Goal: Task Accomplishment & Management: Manage account settings

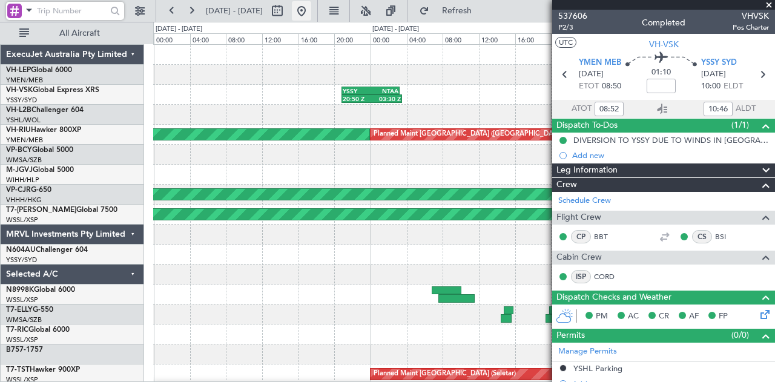
click at [311, 9] on button at bounding box center [301, 10] width 19 height 19
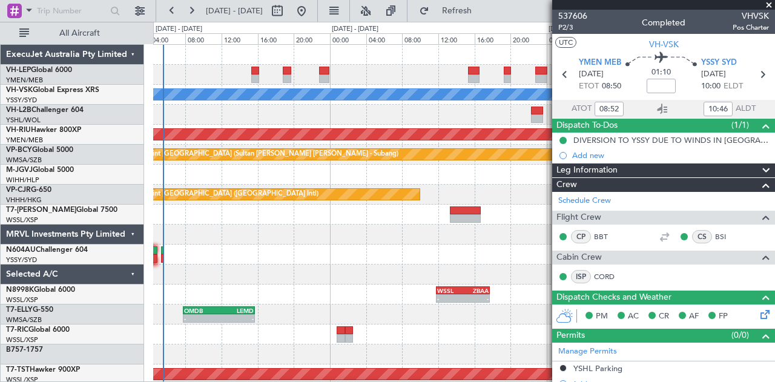
click at [152, 175] on div "Unplanned Maint Wichita (Wichita Mid-continent) [PERSON_NAME] Planned Maint [GE…" at bounding box center [387, 202] width 775 height 360
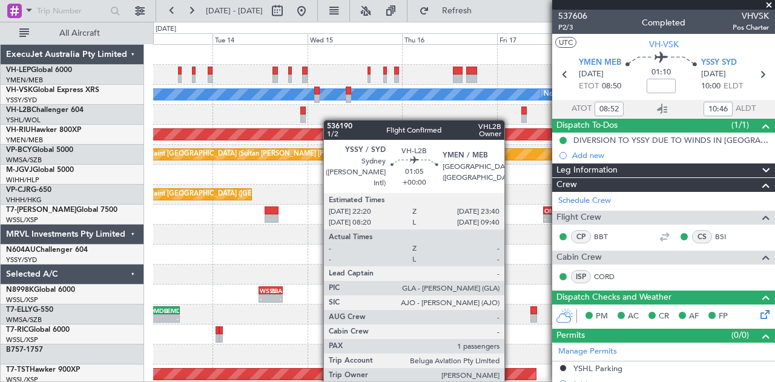
click at [188, 127] on div "Unplanned Maint Wichita (Wichita Mid-continent) [PERSON_NAME] No Crew Planned M…" at bounding box center [463, 374] width 621 height 659
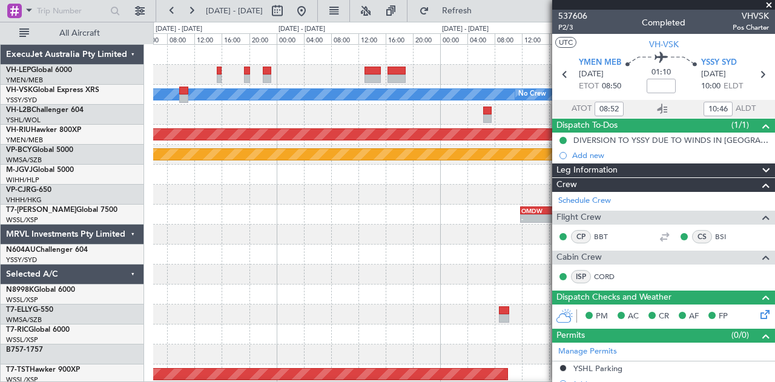
click at [393, 126] on div "[PERSON_NAME] No Crew Planned Maint [GEOGRAPHIC_DATA] ([GEOGRAPHIC_DATA]) Plann…" at bounding box center [463, 374] width 621 height 659
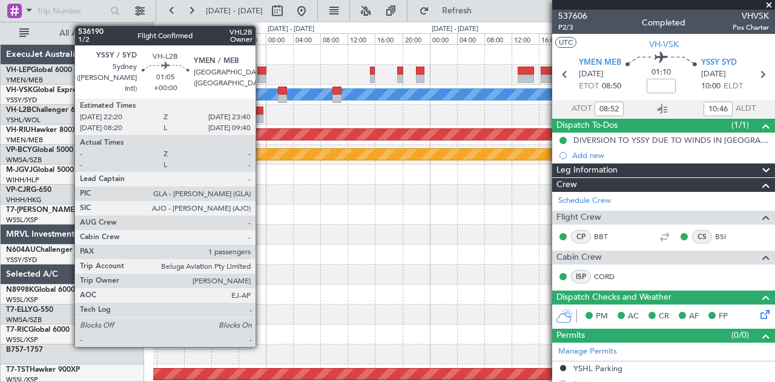
click at [261, 117] on div at bounding box center [259, 118] width 10 height 8
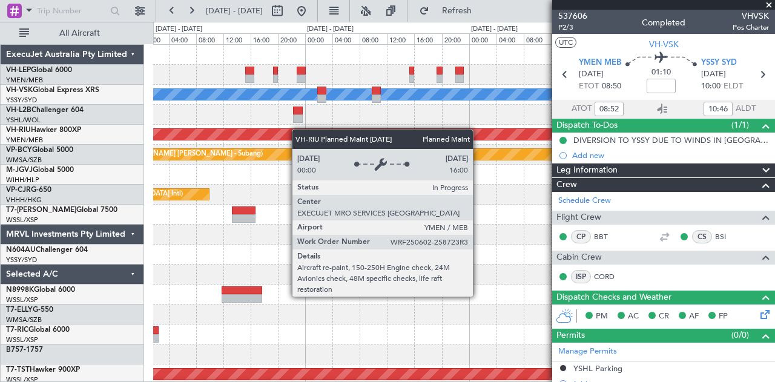
click at [398, 146] on div "[PERSON_NAME] No Crew Planned Maint [GEOGRAPHIC_DATA] ([GEOGRAPHIC_DATA]) Plann…" at bounding box center [463, 374] width 621 height 659
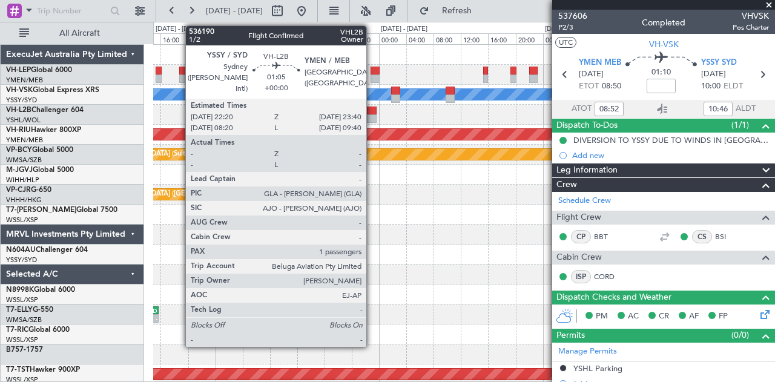
click at [372, 114] on div at bounding box center [372, 118] width 10 height 8
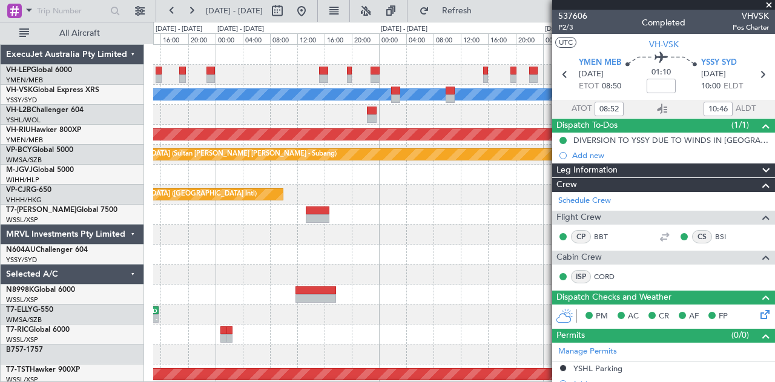
click at [344, 123] on div at bounding box center [463, 115] width 621 height 20
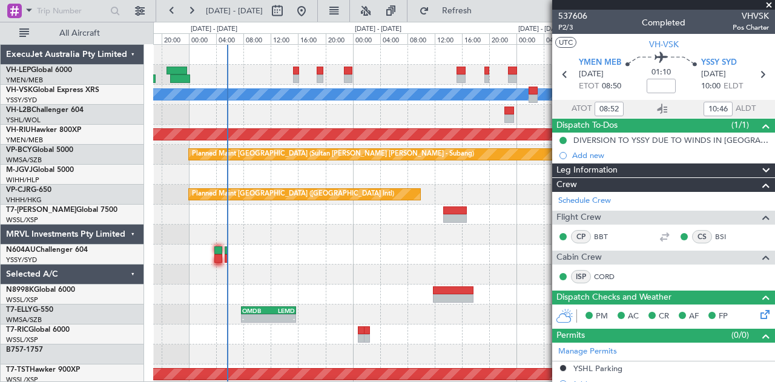
click at [335, 125] on div "Unplanned Maint Wichita (Wichita Mid-continent) [PERSON_NAME] No Crew Planned M…" at bounding box center [463, 374] width 621 height 659
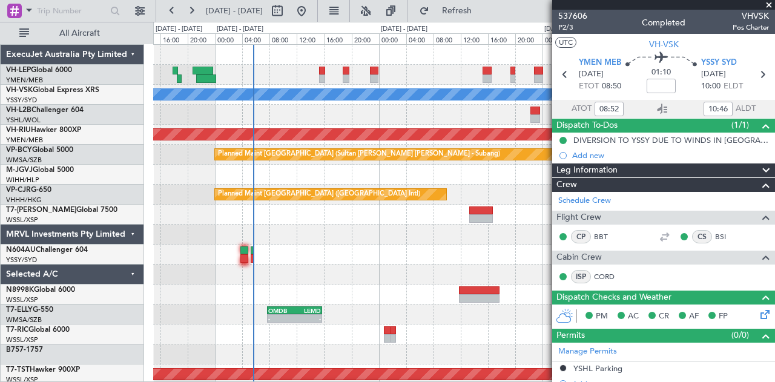
click at [309, 118] on div at bounding box center [463, 115] width 621 height 20
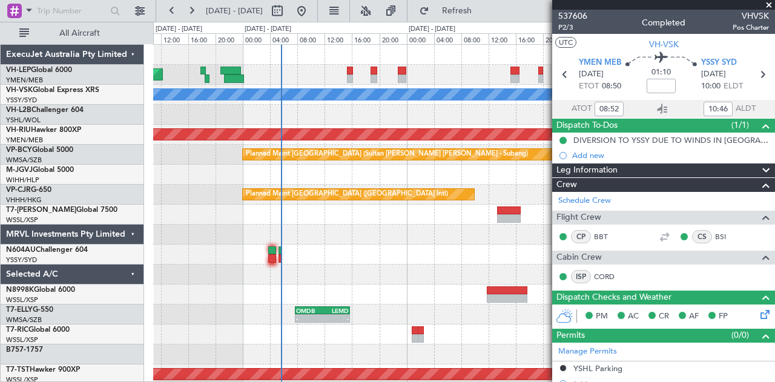
click at [322, 123] on div at bounding box center [463, 115] width 621 height 20
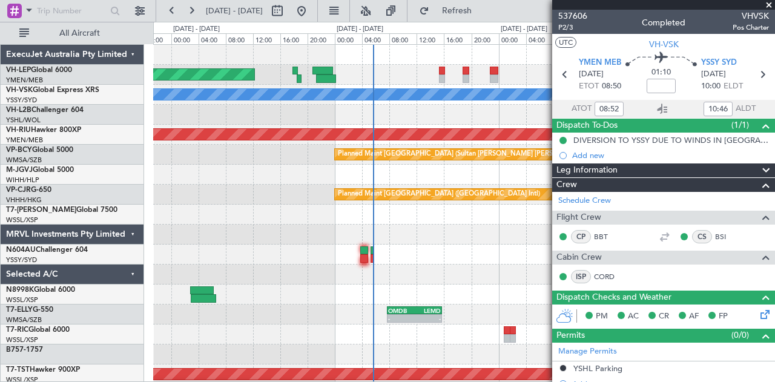
click at [339, 128] on div "Unplanned Maint Wichita (Wichita Mid-continent) [PERSON_NAME] Planned Maint [GE…" at bounding box center [463, 374] width 621 height 659
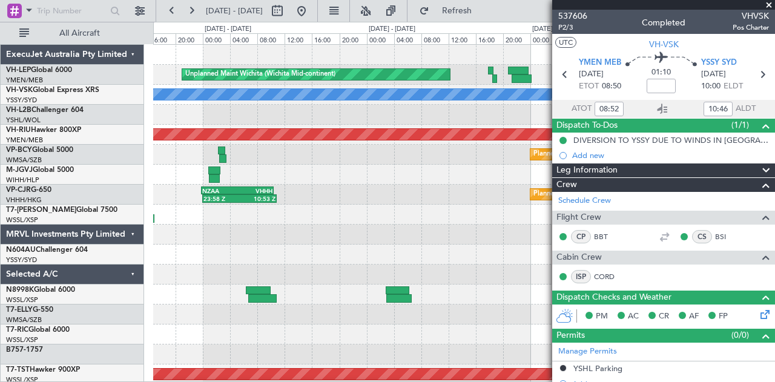
click at [115, 173] on div "Unplanned Maint Wichita (Wichita Mid-continent) [PERSON_NAME] Unplanned Maint S…" at bounding box center [387, 202] width 775 height 360
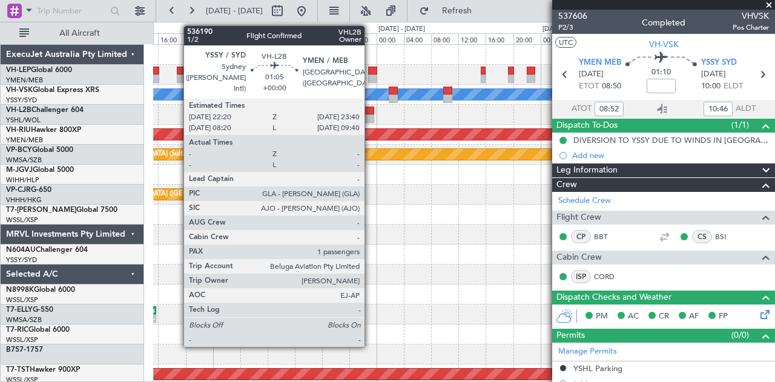
click at [370, 113] on div at bounding box center [369, 111] width 10 height 8
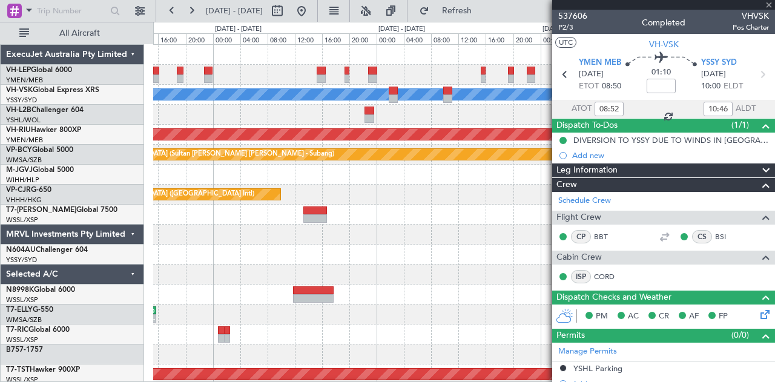
type input "1"
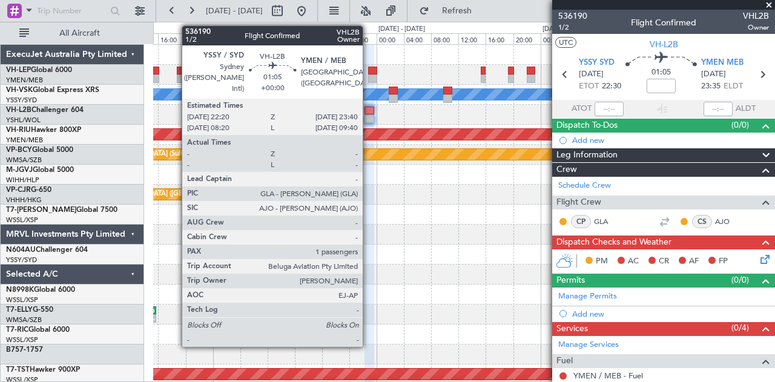
click at [369, 111] on div at bounding box center [369, 111] width 10 height 8
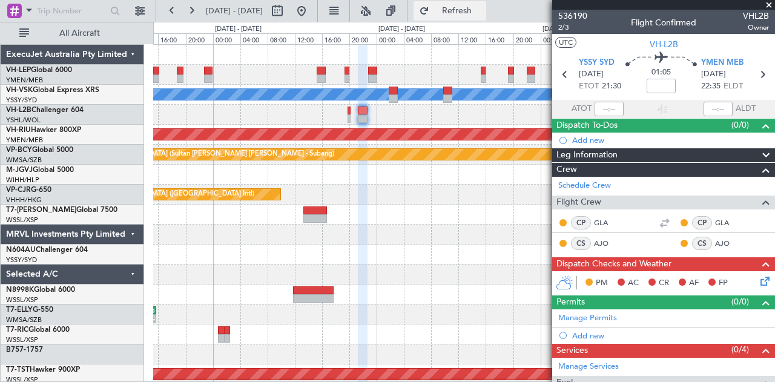
click at [470, 5] on button "Refresh" at bounding box center [449, 10] width 73 height 19
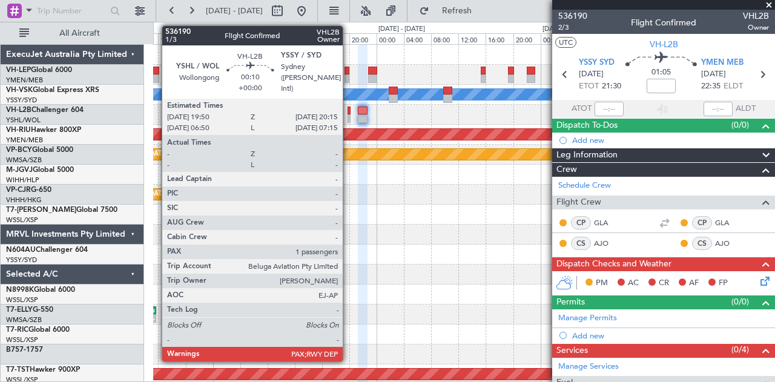
click at [349, 117] on div at bounding box center [348, 118] width 3 height 8
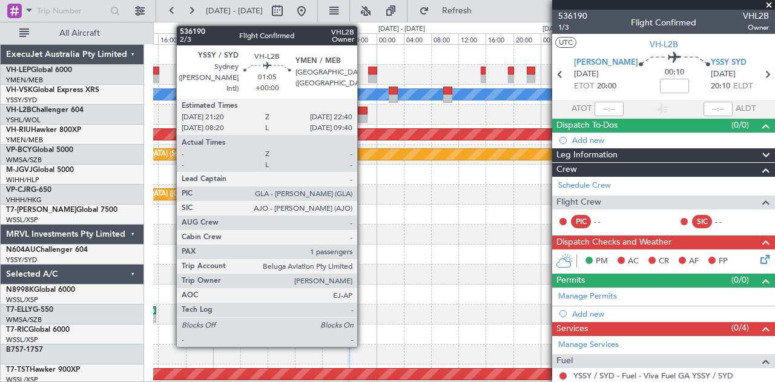
click at [364, 112] on div at bounding box center [363, 111] width 10 height 8
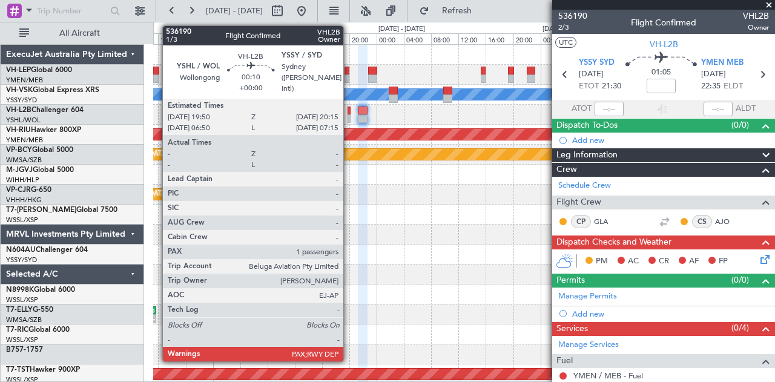
click at [349, 116] on div at bounding box center [348, 118] width 3 height 8
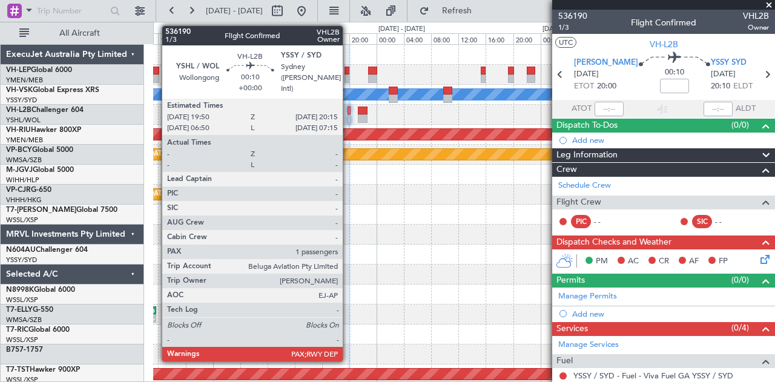
click at [349, 114] on div at bounding box center [348, 118] width 3 height 8
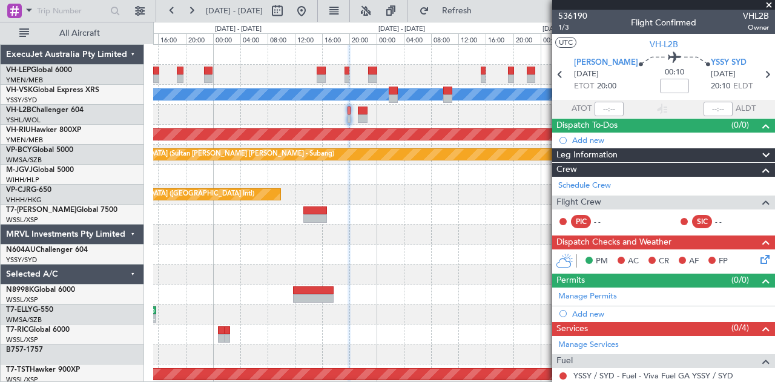
click at [427, 140] on div "[PERSON_NAME] No Crew Planned Maint [GEOGRAPHIC_DATA] ([GEOGRAPHIC_DATA]) Plann…" at bounding box center [463, 374] width 621 height 659
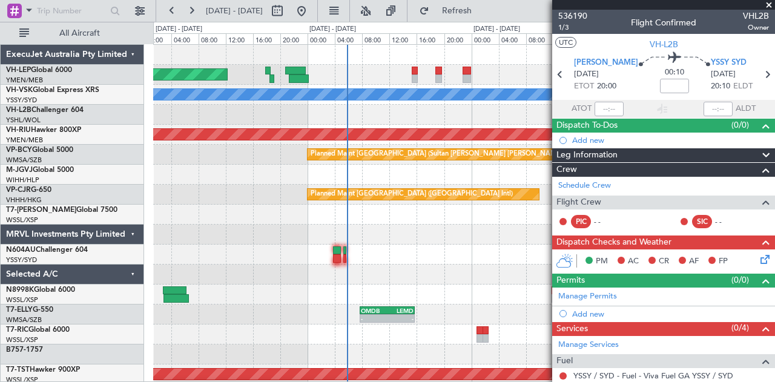
click at [486, 131] on div "Unplanned Maint Wichita (Wichita Mid-continent) [PERSON_NAME] Planned Maint [GE…" at bounding box center [463, 374] width 621 height 659
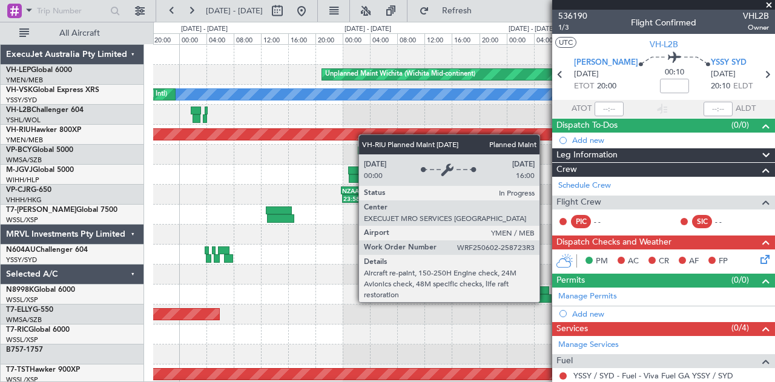
click at [459, 145] on div "Unplanned Maint Wichita (Wichita Mid-continent) [PERSON_NAME] Unplanned Maint S…" at bounding box center [463, 374] width 621 height 659
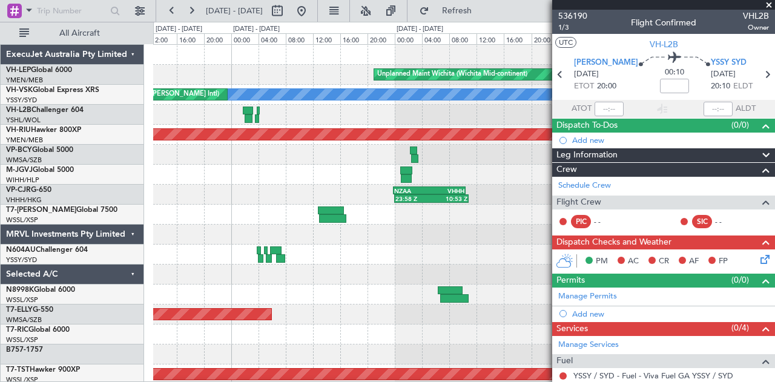
click at [481, 136] on div "Unplanned Maint Wichita (Wichita Mid-continent) [PERSON_NAME] Unplanned Maint S…" at bounding box center [463, 374] width 621 height 659
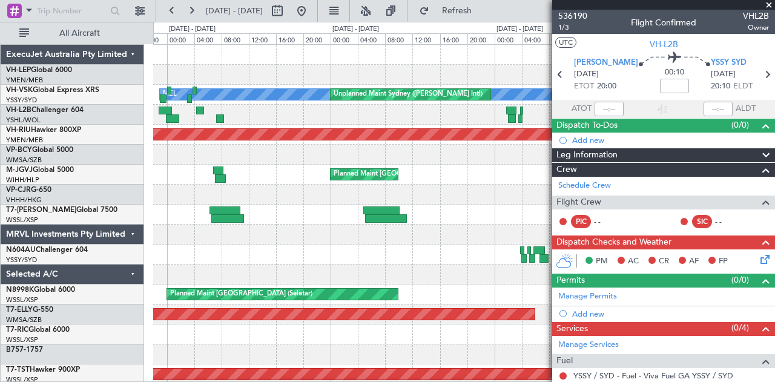
click at [430, 131] on div "Unplanned Maint Wichita (Wichita Mid-continent) [PERSON_NAME] Unplanned Maint S…" at bounding box center [463, 374] width 621 height 659
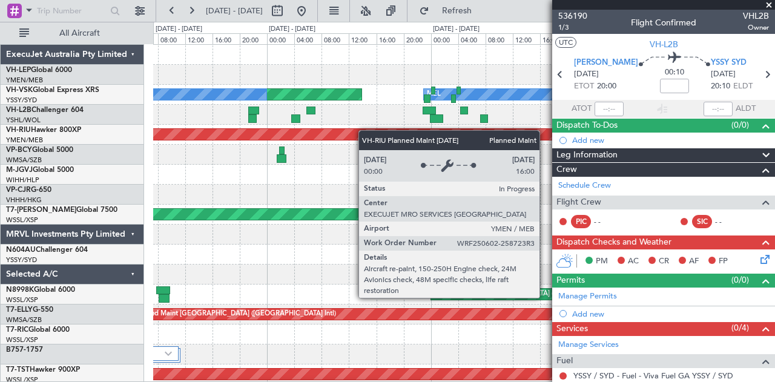
click at [438, 131] on div "Unplanned Maint Wichita (Wichita Mid-continent) [PERSON_NAME] Unplanned Maint S…" at bounding box center [463, 374] width 621 height 659
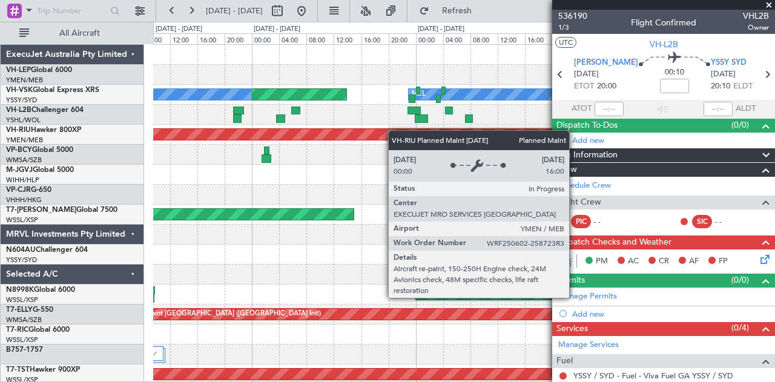
click at [231, 140] on div "Unplanned Maint Wichita (Wichita Mid-continent) [PERSON_NAME] Unplanned Maint S…" at bounding box center [463, 374] width 621 height 659
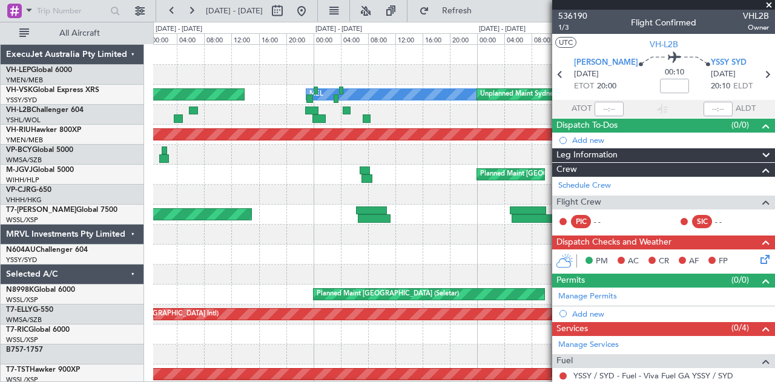
click at [471, 150] on div "Unplanned Maint Wichita (Wichita Mid-continent) [PERSON_NAME] Unplanned Maint S…" at bounding box center [463, 374] width 621 height 659
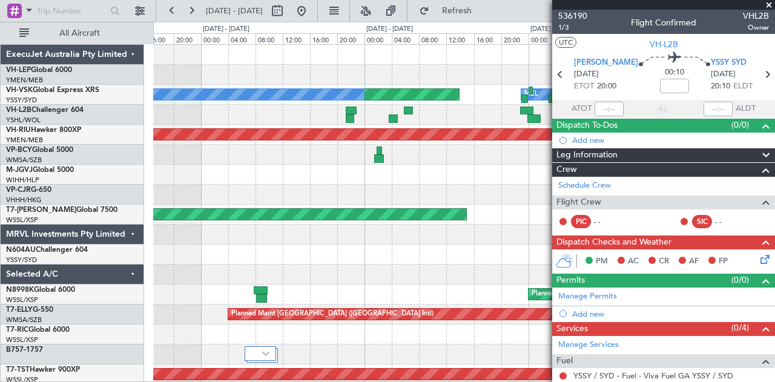
click at [434, 118] on div at bounding box center [463, 115] width 621 height 20
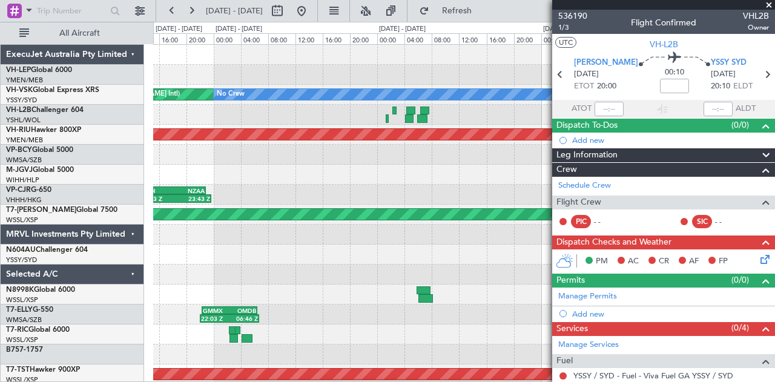
click at [501, 139] on div "Planned Maint Sydney ([PERSON_NAME] Intl) No Crew [PERSON_NAME] Planned Maint […" at bounding box center [463, 374] width 621 height 659
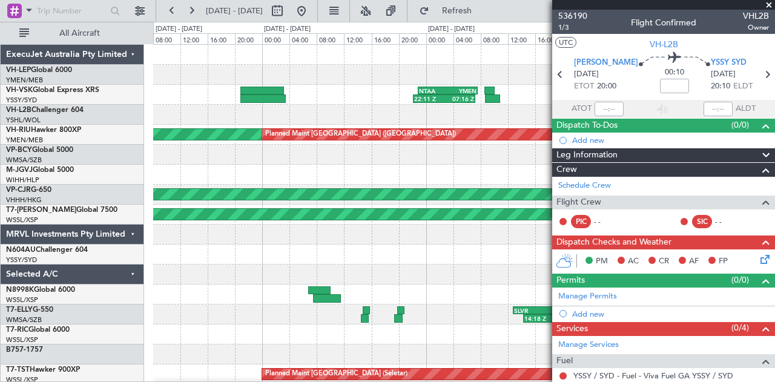
click at [421, 122] on div "Planned Maint Sydney ([PERSON_NAME] Intl) No Crew NTAA 22:50 Z YMEN 07:35 Z 22:…" at bounding box center [463, 374] width 621 height 659
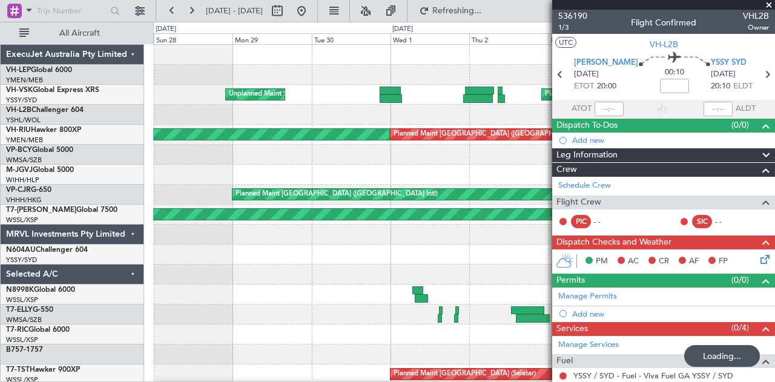
click at [555, 139] on fb-app "[DATE] - [DATE] Refreshing... Quick Links All Aircraft Planned Maint Sydney ([P…" at bounding box center [387, 195] width 775 height 373
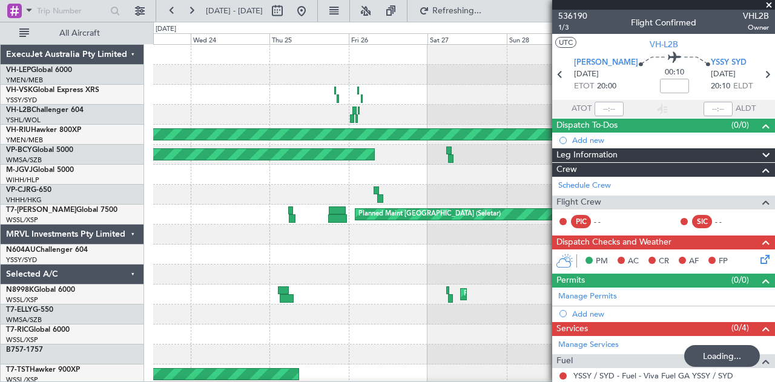
click at [313, 113] on div at bounding box center [463, 115] width 621 height 20
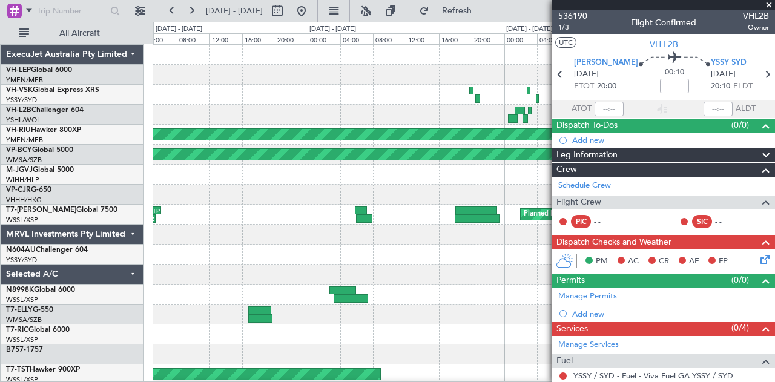
click at [387, 117] on div at bounding box center [463, 115] width 621 height 20
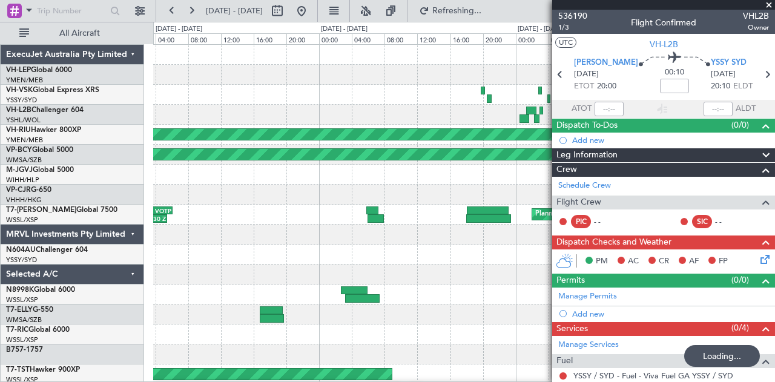
click at [385, 114] on div "Planned Maint [GEOGRAPHIC_DATA] ([GEOGRAPHIC_DATA]) Unplanned Maint [GEOGRAPHIC…" at bounding box center [463, 374] width 621 height 659
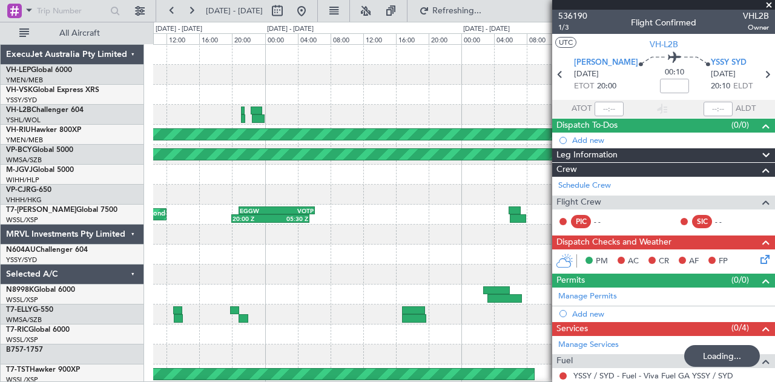
click at [334, 117] on div "Planned Maint Sydney ([PERSON_NAME] Intl) Planned Maint [GEOGRAPHIC_DATA] ([GEO…" at bounding box center [463, 374] width 621 height 659
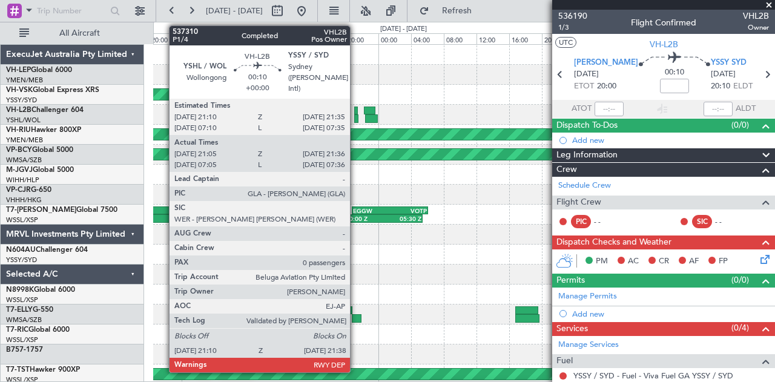
click at [356, 111] on div at bounding box center [356, 111] width 4 height 8
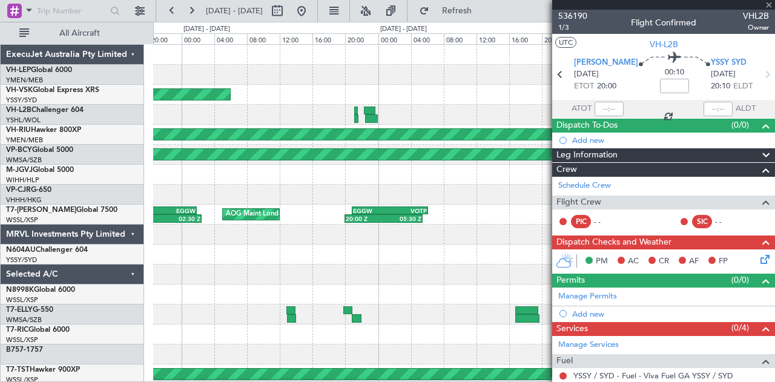
type input "21:15"
type input "21:31"
type input "0"
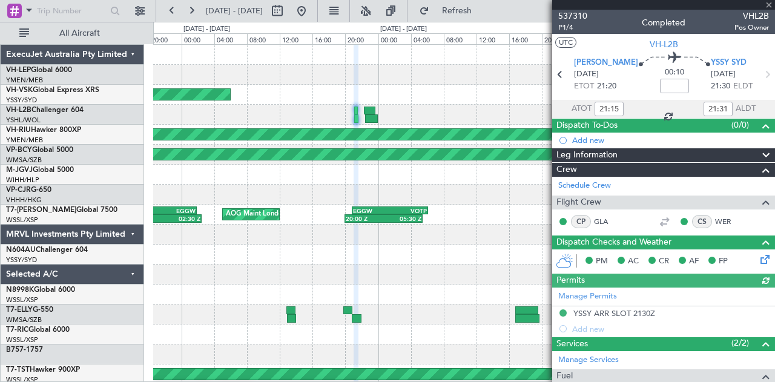
type input "07:15"
type input "07:31"
type input "21:15"
type input "21:31"
type input "07:15"
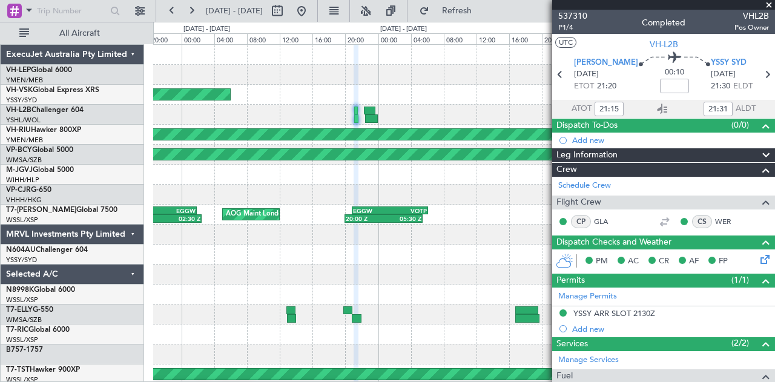
type input "07:31"
type input "21:15"
type input "21:31"
type input "07:15"
type input "07:31"
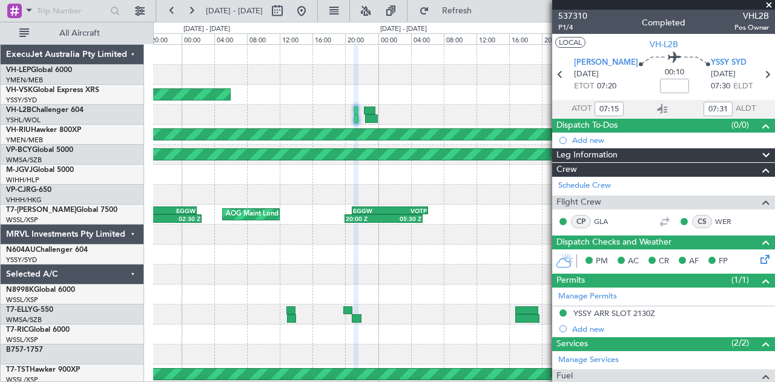
type input "21:15"
type input "21:31"
click at [311, 10] on button at bounding box center [301, 10] width 19 height 19
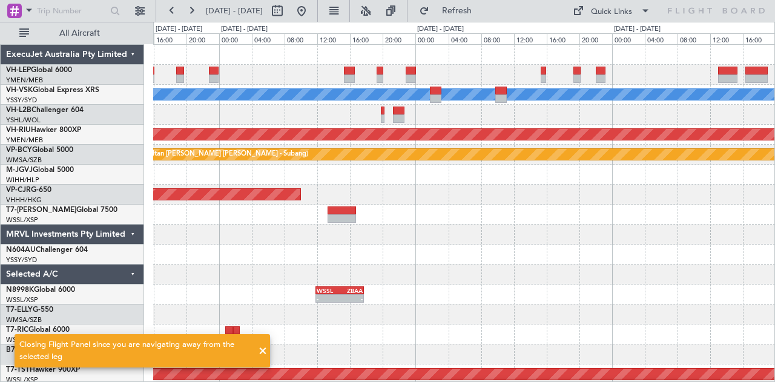
click at [270, 141] on div "[PERSON_NAME] No Crew Planned Maint [GEOGRAPHIC_DATA] ([GEOGRAPHIC_DATA]) Plann…" at bounding box center [463, 374] width 621 height 659
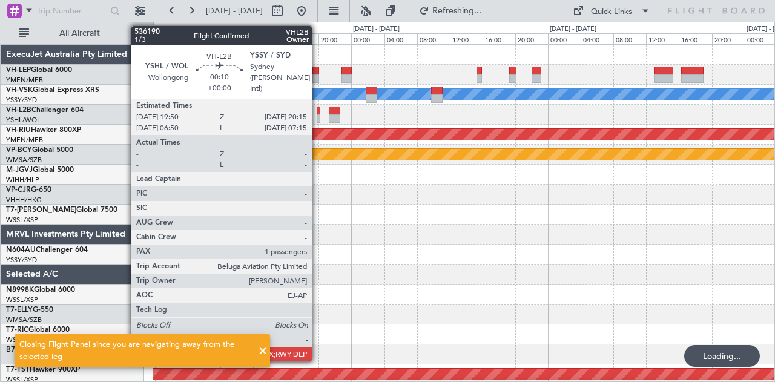
click at [318, 112] on div at bounding box center [318, 111] width 4 height 8
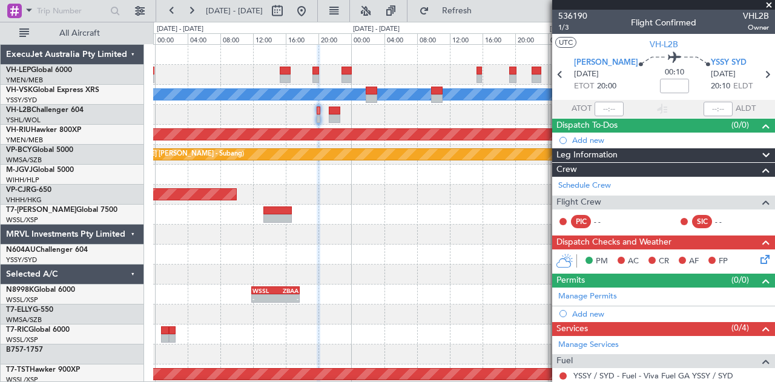
click at [316, 113] on div at bounding box center [463, 115] width 621 height 20
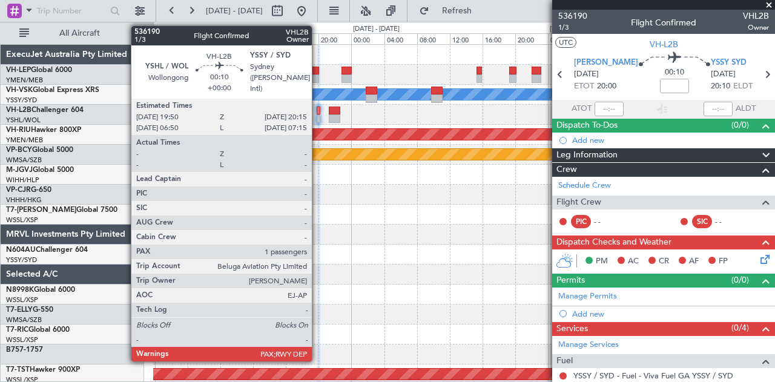
click at [318, 114] on div at bounding box center [318, 118] width 4 height 8
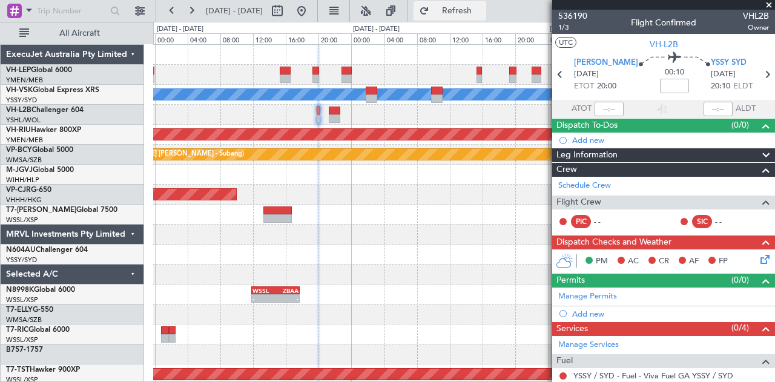
click at [477, 13] on span "Refresh" at bounding box center [456, 11] width 51 height 8
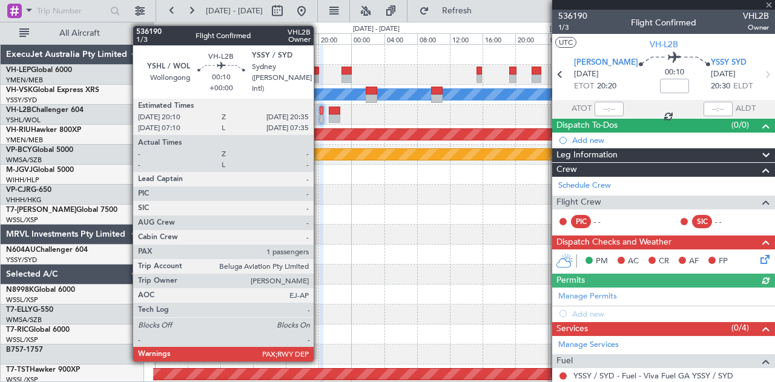
click at [320, 116] on div at bounding box center [322, 118] width 4 height 8
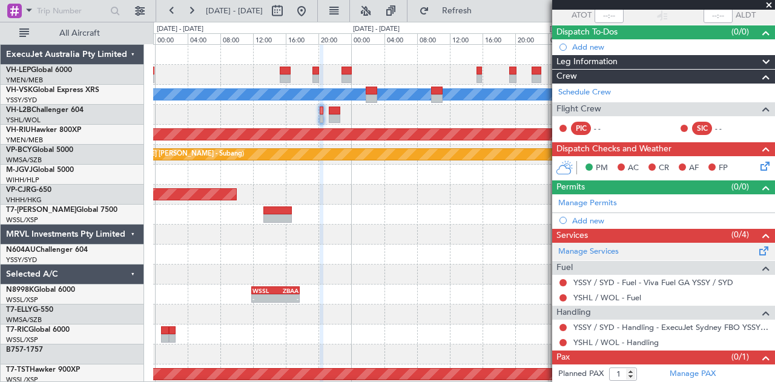
scroll to position [108, 0]
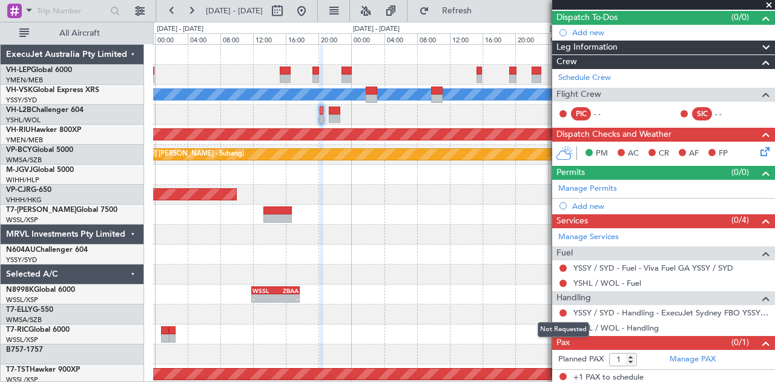
click at [589, 326] on mat-tooltip-component "Not Requested" at bounding box center [563, 329] width 68 height 32
click at [614, 324] on link "YSHL / WOL - Handling" at bounding box center [615, 328] width 85 height 10
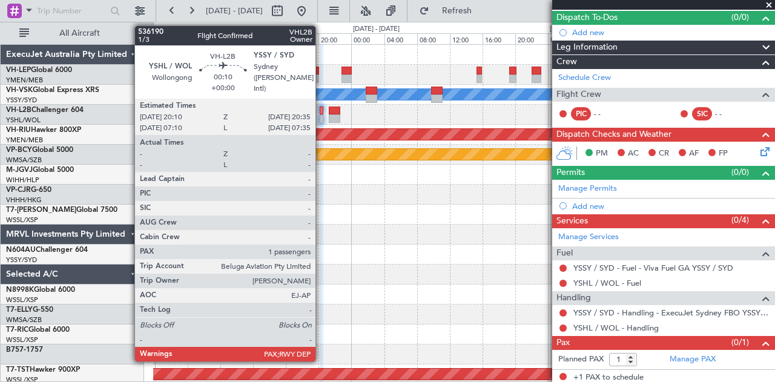
click at [321, 114] on div at bounding box center [322, 118] width 4 height 8
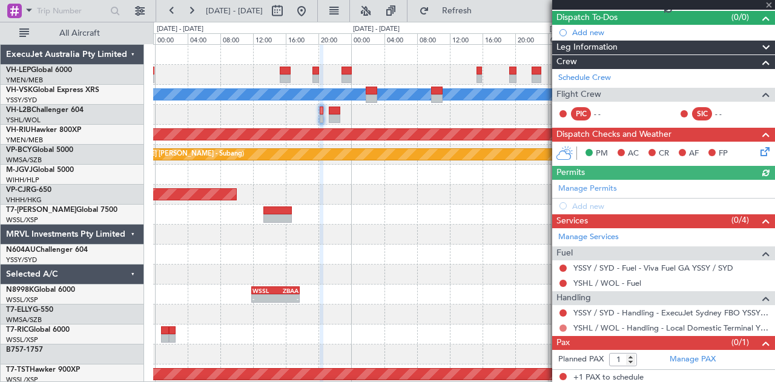
click at [563, 324] on button at bounding box center [562, 327] width 7 height 7
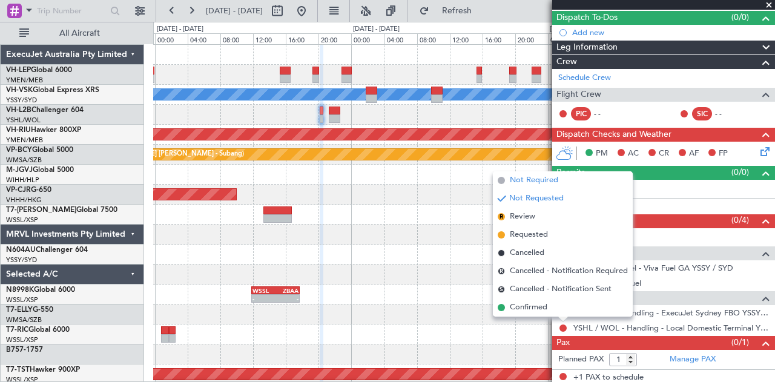
click at [536, 181] on span "Not Required" at bounding box center [534, 180] width 48 height 12
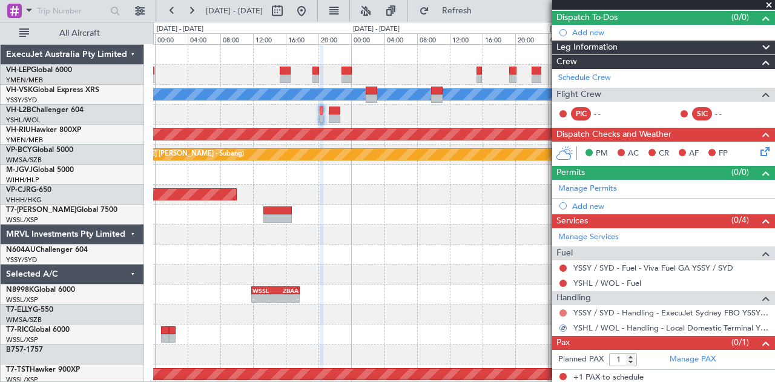
click at [563, 309] on button at bounding box center [562, 312] width 7 height 7
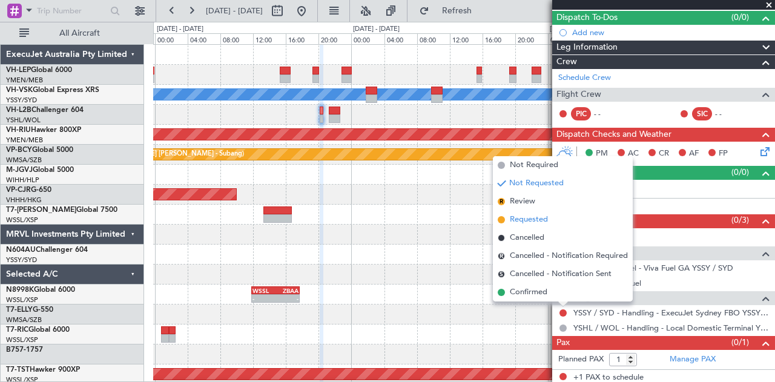
click at [523, 221] on span "Requested" at bounding box center [529, 220] width 38 height 12
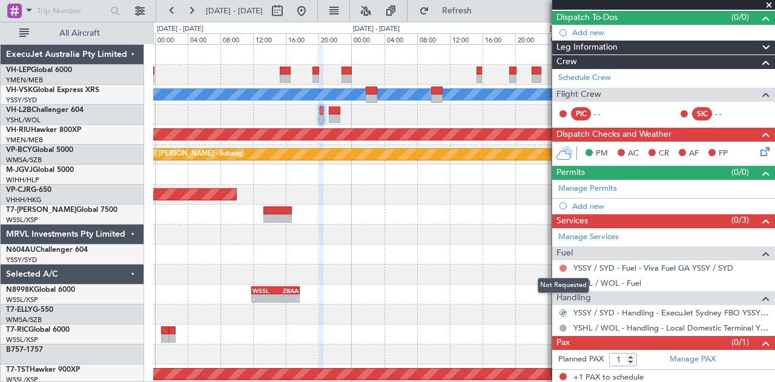
click at [564, 264] on button at bounding box center [562, 267] width 7 height 7
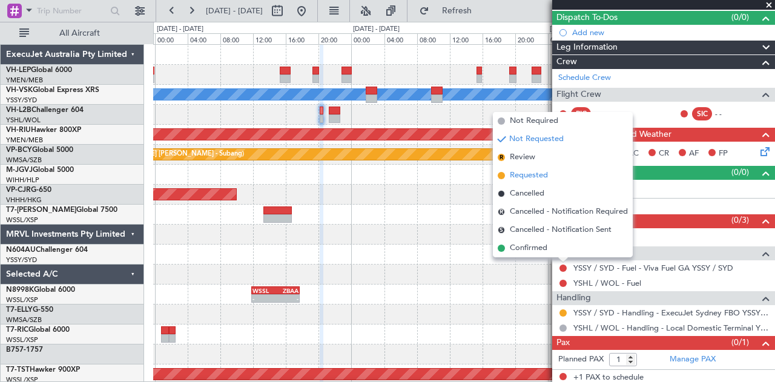
click at [524, 173] on span "Requested" at bounding box center [529, 175] width 38 height 12
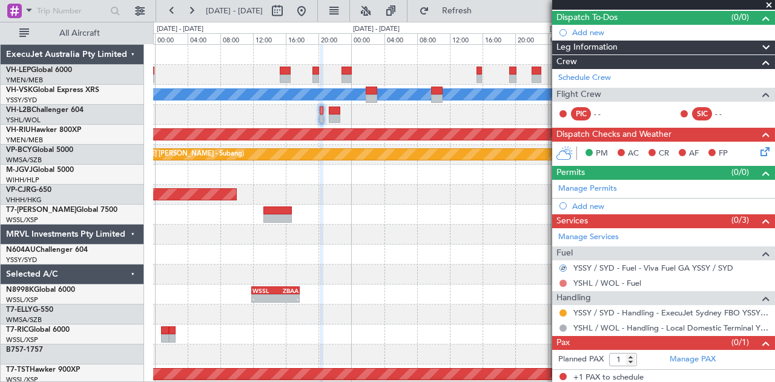
click at [562, 280] on button at bounding box center [562, 283] width 7 height 7
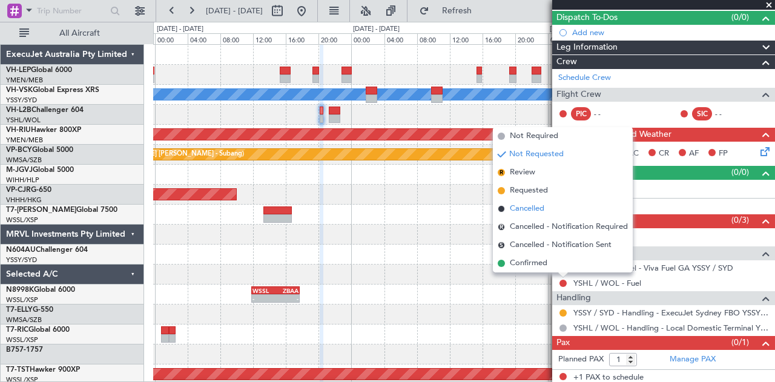
click at [520, 206] on span "Cancelled" at bounding box center [527, 209] width 34 height 12
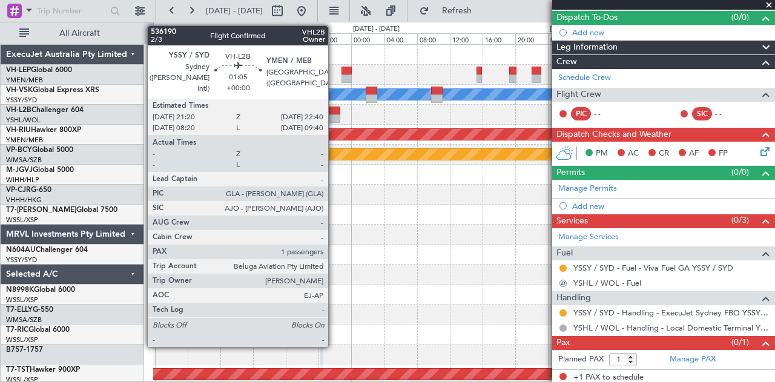
click at [334, 117] on div at bounding box center [334, 118] width 11 height 8
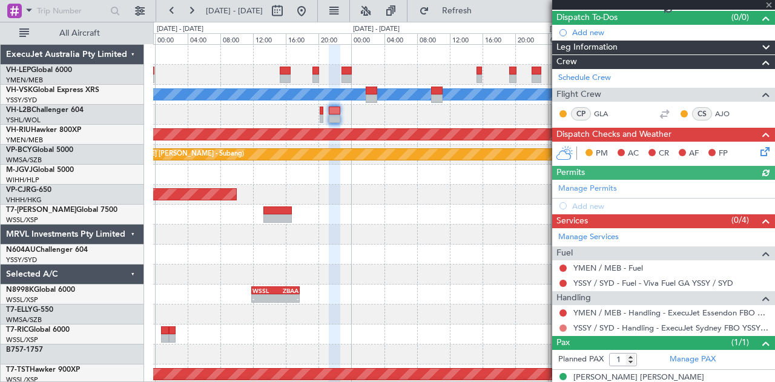
click at [562, 325] on button at bounding box center [562, 327] width 7 height 7
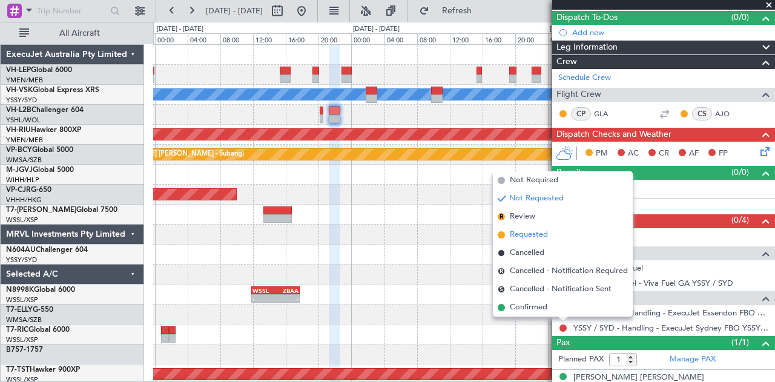
click at [528, 229] on span "Requested" at bounding box center [529, 235] width 38 height 12
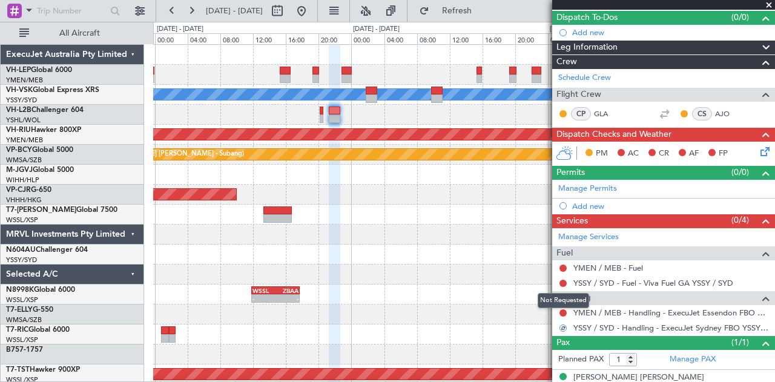
click at [564, 306] on div "Not Requested" at bounding box center [562, 300] width 51 height 15
click at [562, 310] on mat-tooltip-component "Not Requested" at bounding box center [563, 300] width 68 height 32
click at [563, 310] on mat-tooltip-component "Not Requested" at bounding box center [563, 300] width 68 height 32
click at [564, 309] on mat-tooltip-component "Not Requested" at bounding box center [563, 300] width 68 height 32
click at [562, 280] on button at bounding box center [562, 283] width 7 height 7
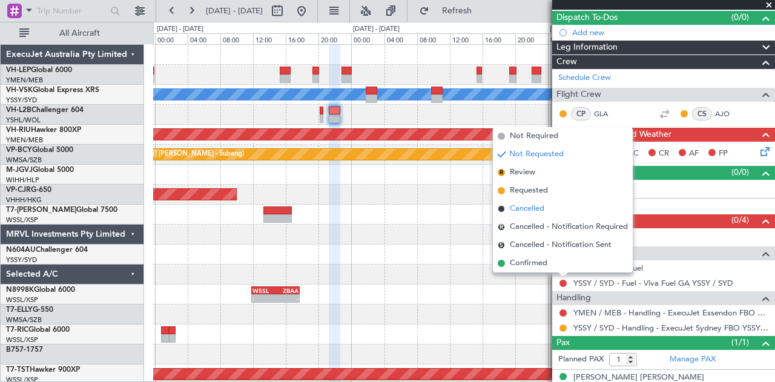
click at [533, 206] on span "Cancelled" at bounding box center [527, 209] width 34 height 12
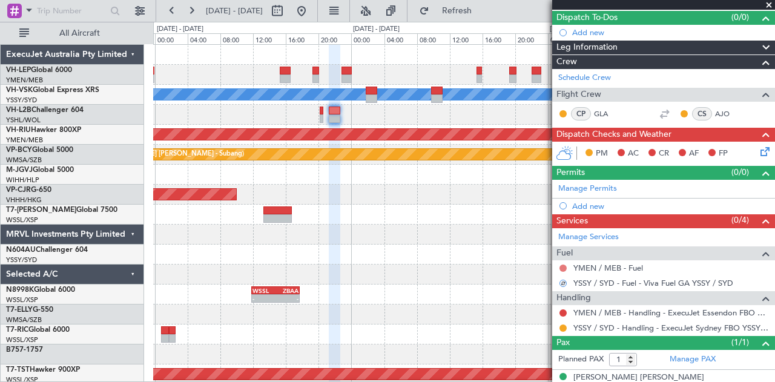
click at [562, 264] on button at bounding box center [562, 267] width 7 height 7
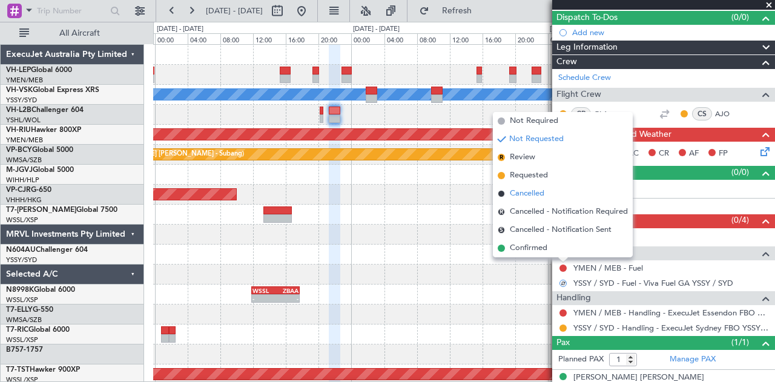
click at [530, 194] on span "Cancelled" at bounding box center [527, 194] width 34 height 12
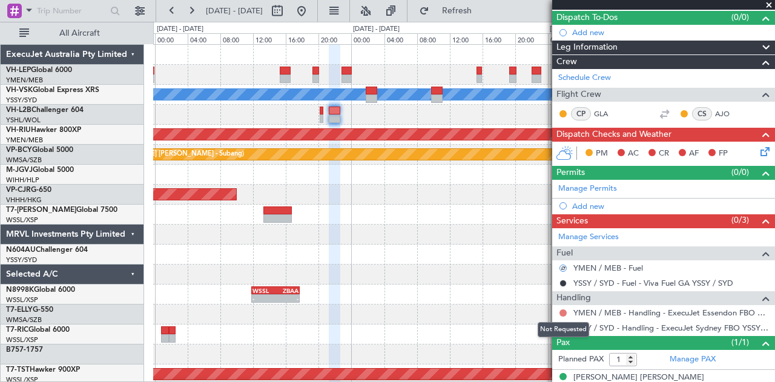
click at [564, 309] on button at bounding box center [562, 312] width 7 height 7
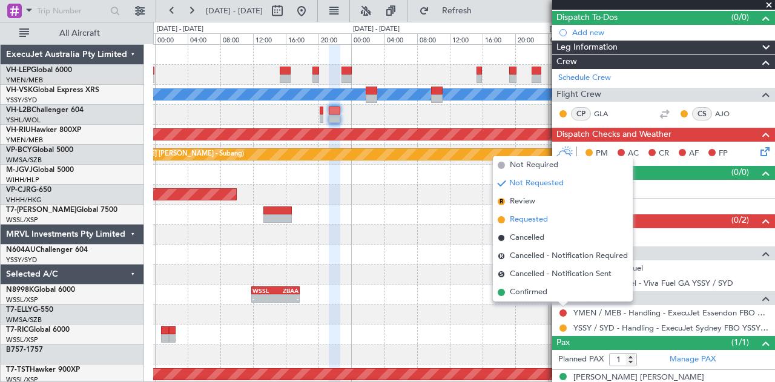
click at [532, 220] on span "Requested" at bounding box center [529, 220] width 38 height 12
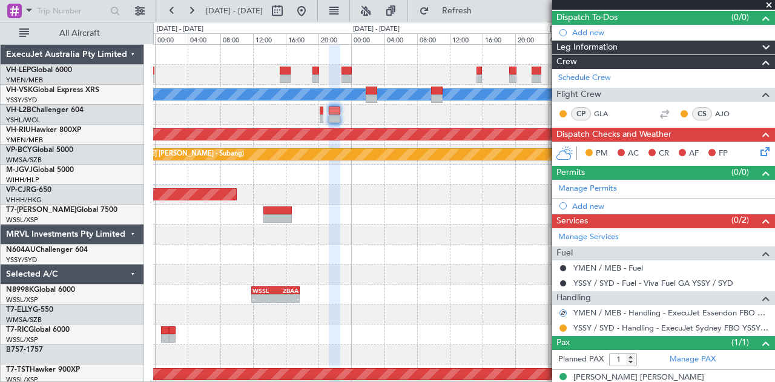
click at [238, 269] on div "[PERSON_NAME] No Crew Planned Maint [GEOGRAPHIC_DATA] ([GEOGRAPHIC_DATA]) Plann…" at bounding box center [463, 374] width 621 height 659
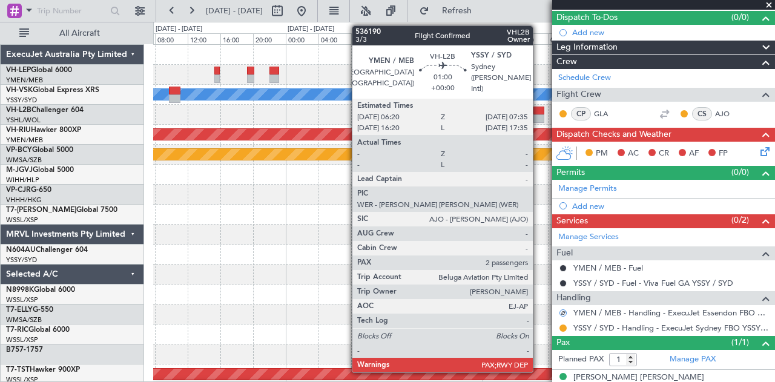
click at [539, 116] on div at bounding box center [538, 118] width 10 height 8
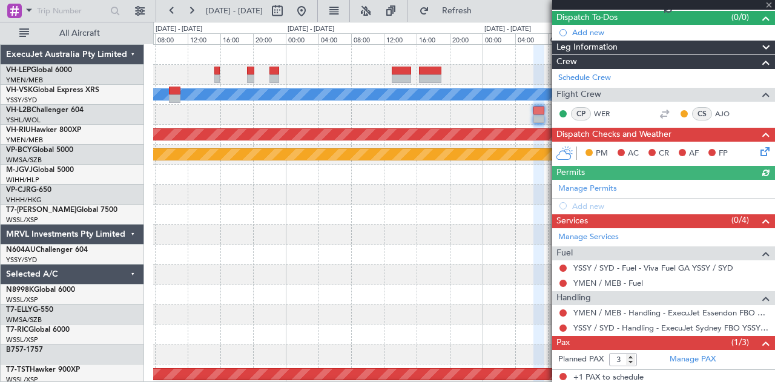
click at [564, 305] on div "YMEN / MEB - Handling - ExecuJet Essendon FBO YMEN / MEB" at bounding box center [663, 312] width 223 height 15
click at [562, 309] on button at bounding box center [562, 312] width 7 height 7
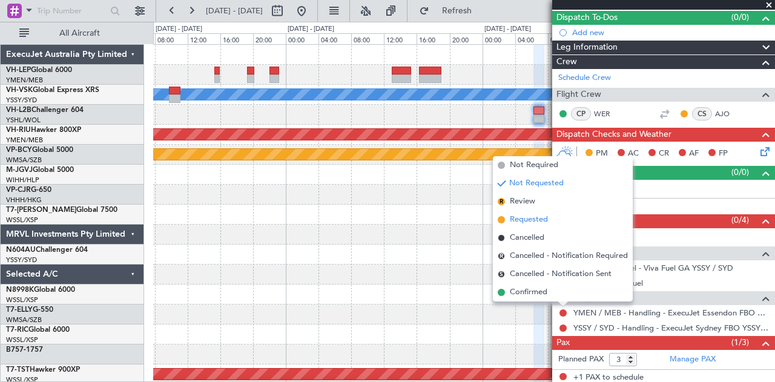
click at [520, 219] on span "Requested" at bounding box center [529, 220] width 38 height 12
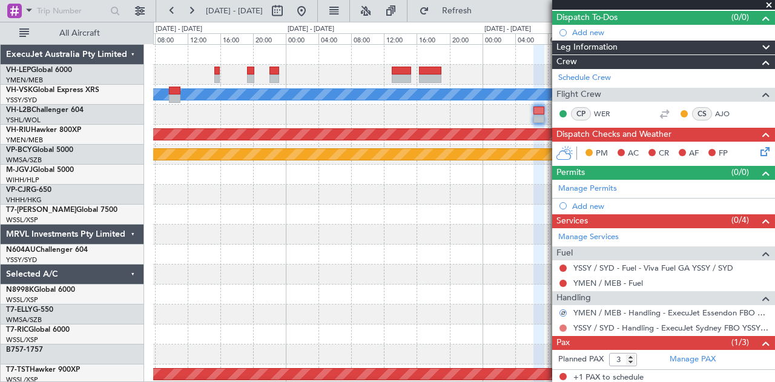
click at [560, 324] on button at bounding box center [562, 327] width 7 height 7
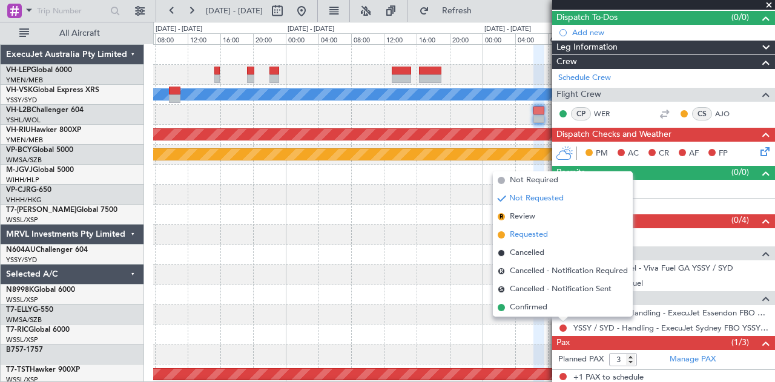
click at [528, 230] on span "Requested" at bounding box center [529, 235] width 38 height 12
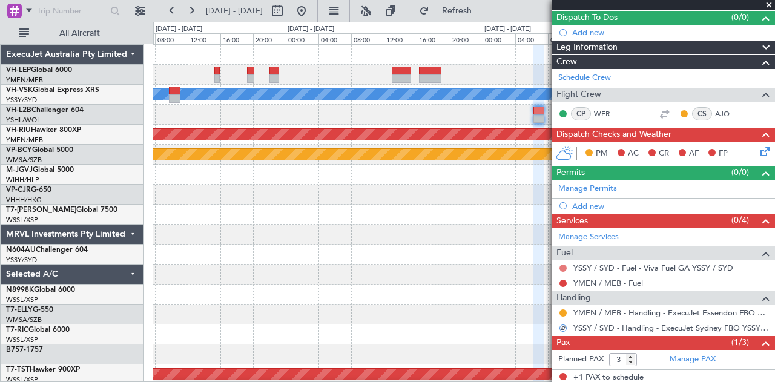
click at [562, 264] on button at bounding box center [562, 267] width 7 height 7
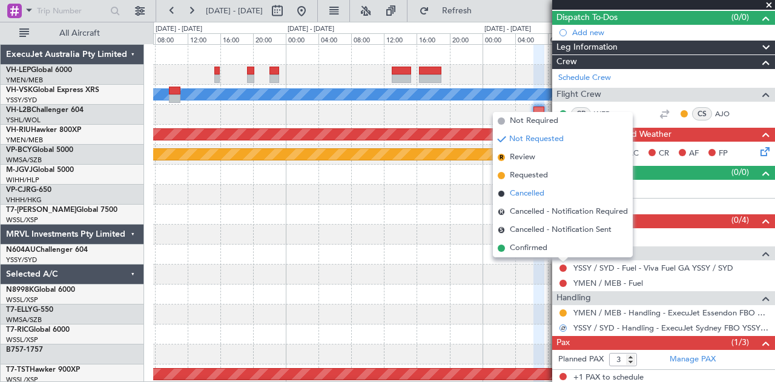
click at [530, 194] on span "Cancelled" at bounding box center [527, 194] width 34 height 12
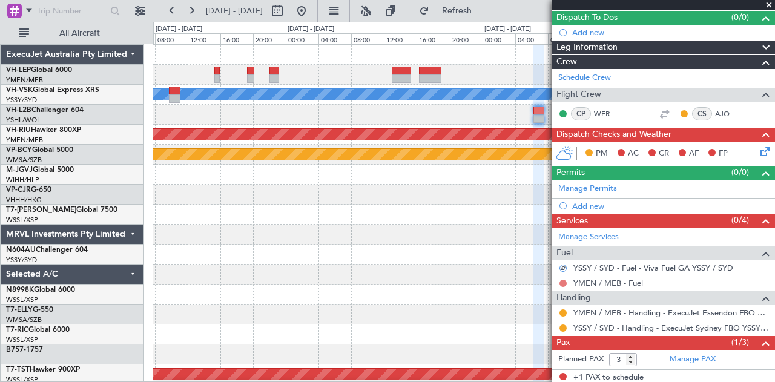
click at [564, 280] on button at bounding box center [562, 283] width 7 height 7
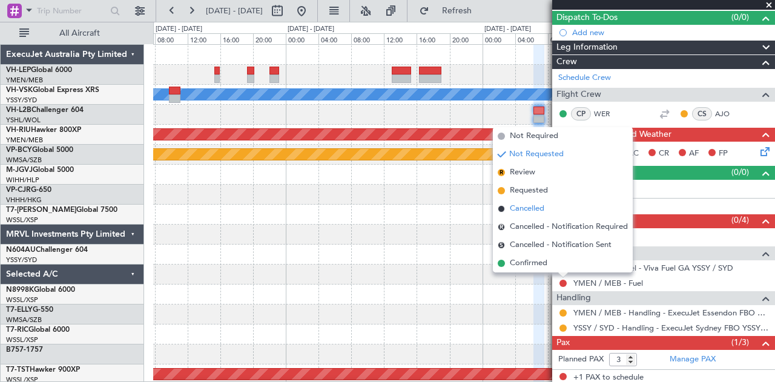
click at [540, 208] on span "Cancelled" at bounding box center [527, 209] width 34 height 12
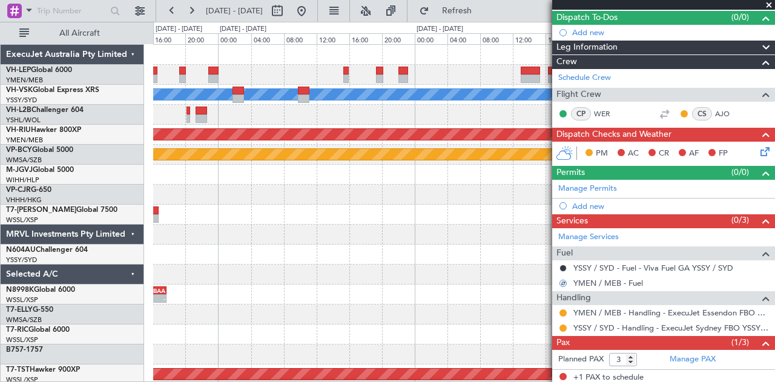
click at [444, 225] on div "[PERSON_NAME] No Crew Planned Maint [GEOGRAPHIC_DATA] ([GEOGRAPHIC_DATA]) Plann…" at bounding box center [463, 374] width 621 height 659
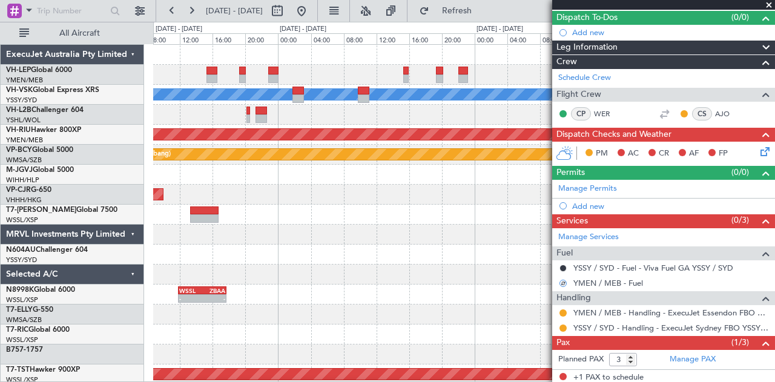
click at [380, 221] on div "- - OMDW 11:50 Z EGLF 18:45 Z" at bounding box center [463, 215] width 621 height 20
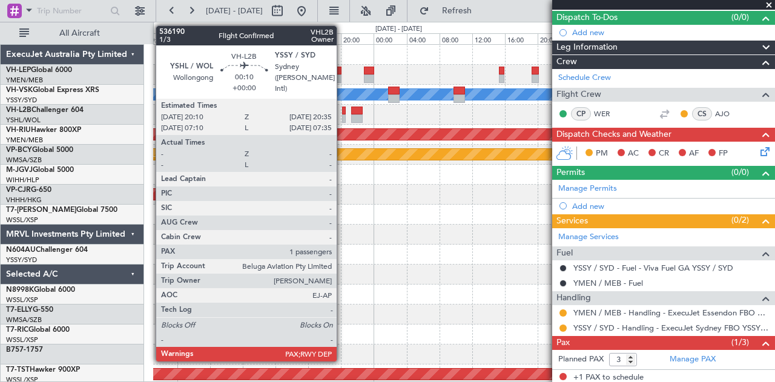
click at [343, 114] on div at bounding box center [344, 118] width 4 height 8
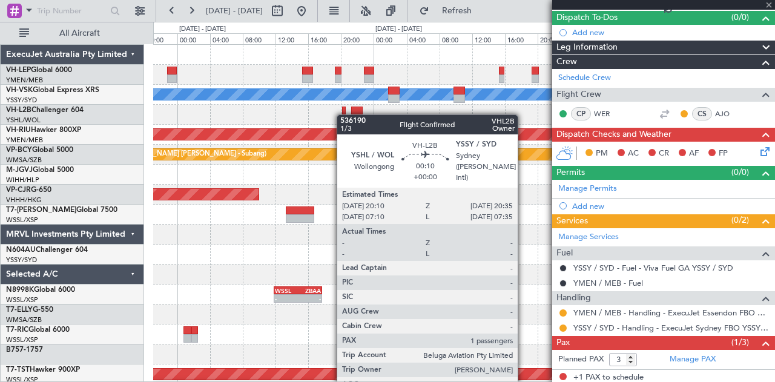
type input "1"
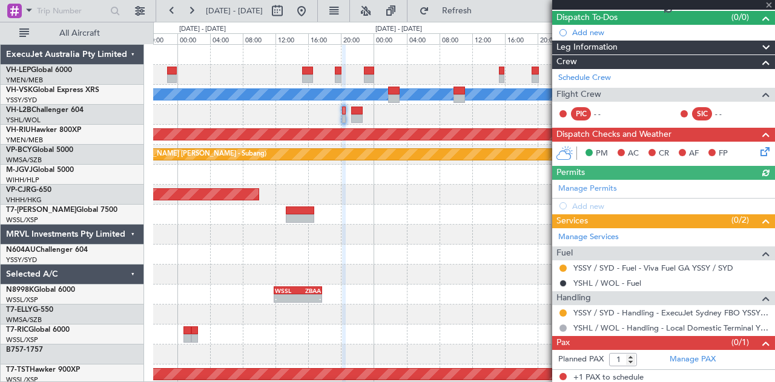
click at [589, 202] on div "Manage Permits Add new" at bounding box center [663, 197] width 223 height 34
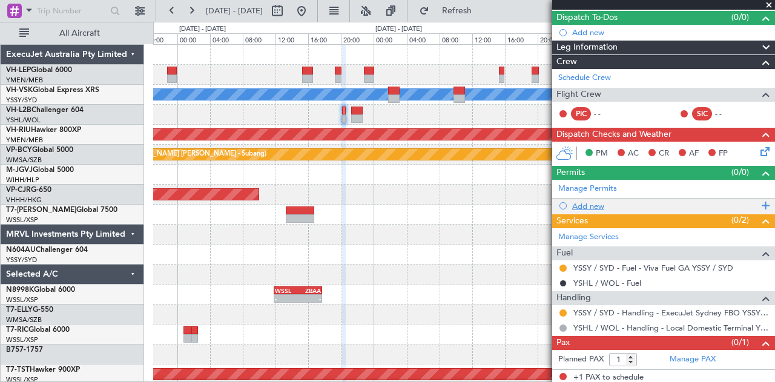
click at [589, 206] on div "Add new" at bounding box center [665, 206] width 186 height 10
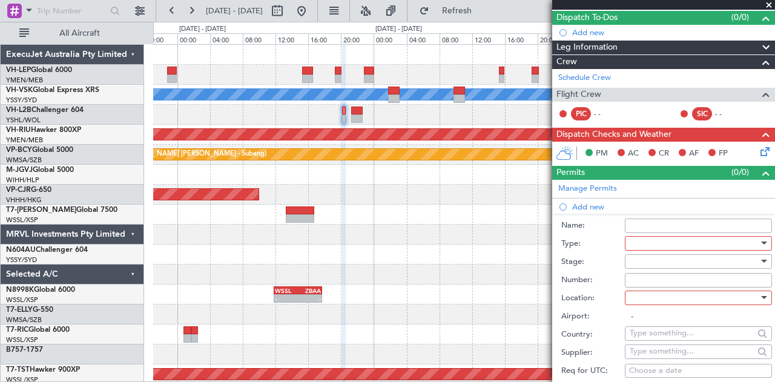
click at [632, 243] on div at bounding box center [693, 243] width 129 height 18
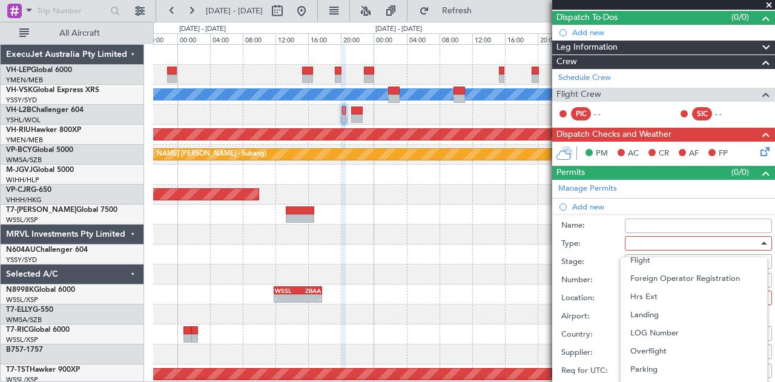
scroll to position [364, 0]
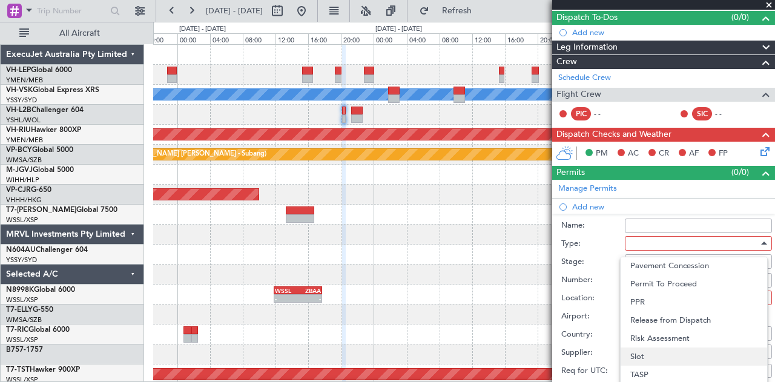
click at [648, 351] on span "Slot" at bounding box center [693, 356] width 127 height 18
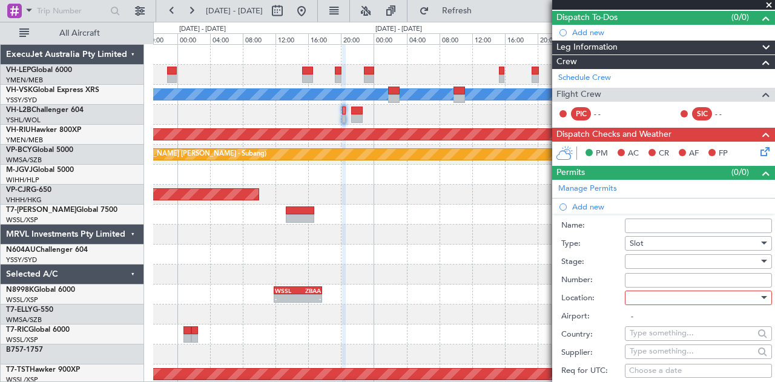
click at [648, 260] on div at bounding box center [693, 261] width 129 height 18
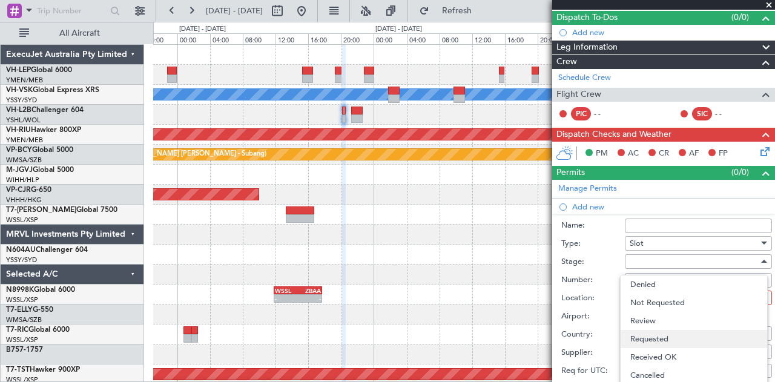
click at [648, 333] on span "Requested" at bounding box center [693, 339] width 127 height 18
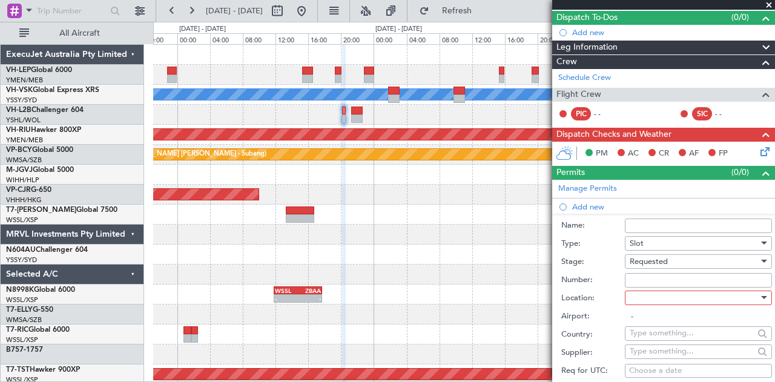
click at [647, 300] on div at bounding box center [693, 298] width 129 height 18
click at [648, 350] on span "Arrival" at bounding box center [693, 357] width 127 height 18
type input "YSSY / SYD"
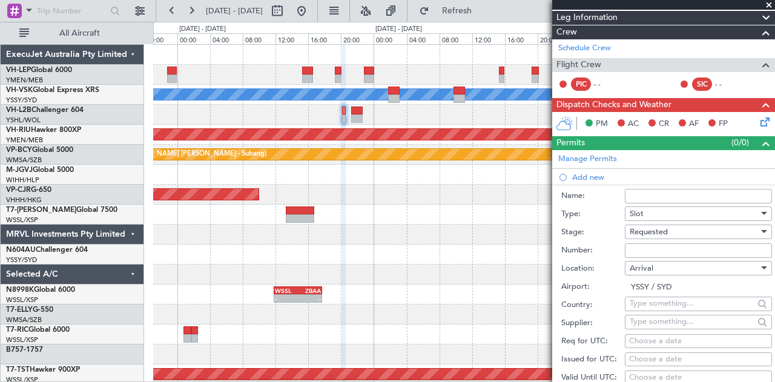
scroll to position [182, 0]
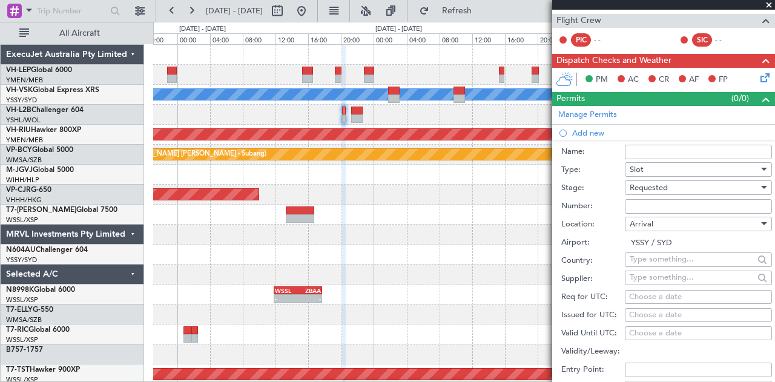
click at [655, 312] on div "Choose a date" at bounding box center [698, 315] width 139 height 12
select select "10"
select select "2025"
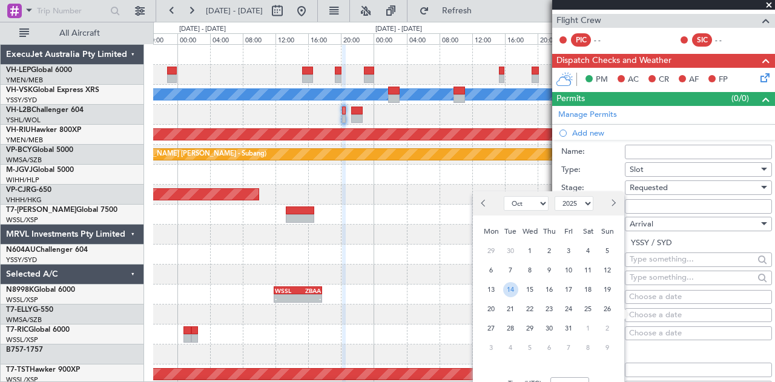
click at [513, 287] on span "14" at bounding box center [510, 289] width 15 height 15
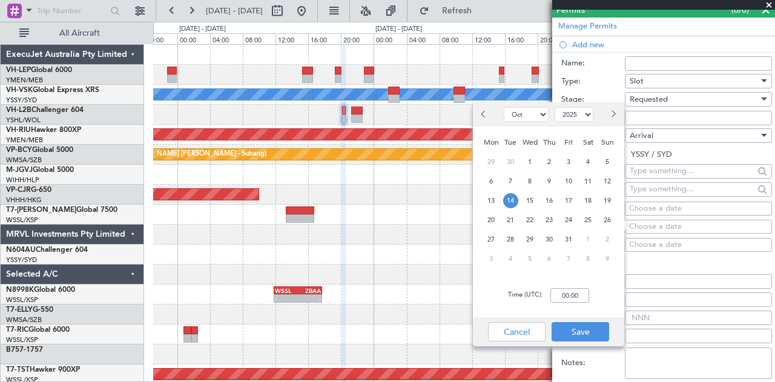
scroll to position [272, 0]
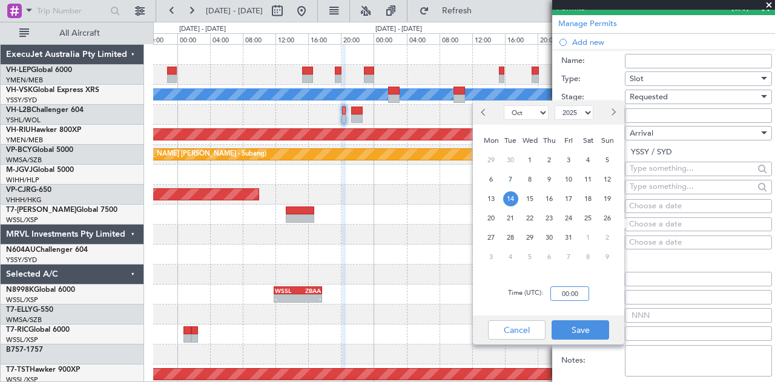
click at [582, 292] on input "00:00" at bounding box center [569, 293] width 39 height 15
type input "20:30"
click at [588, 327] on button "Save" at bounding box center [579, 329] width 57 height 19
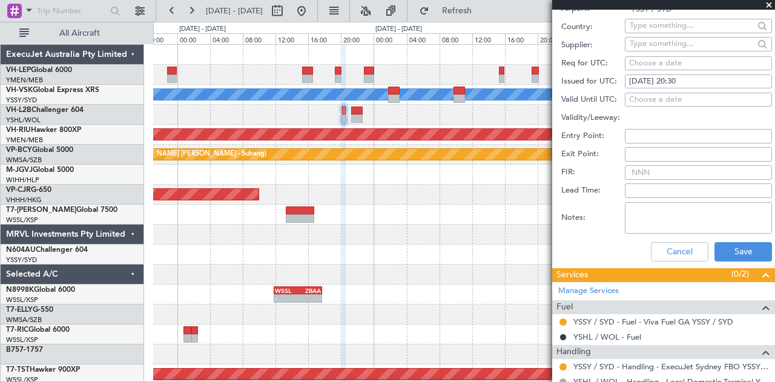
scroll to position [469, 0]
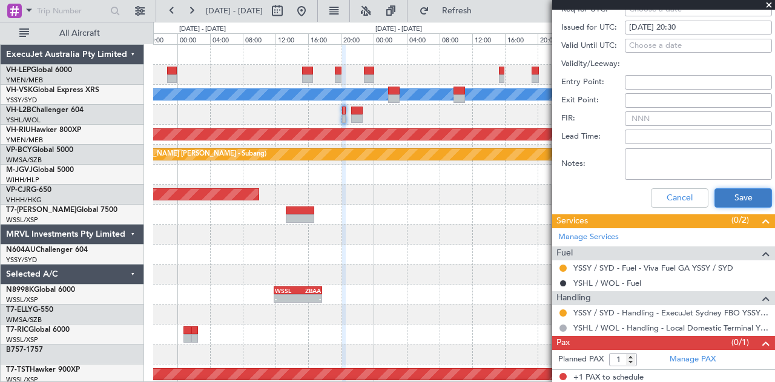
click at [735, 198] on button "Save" at bounding box center [742, 197] width 57 height 19
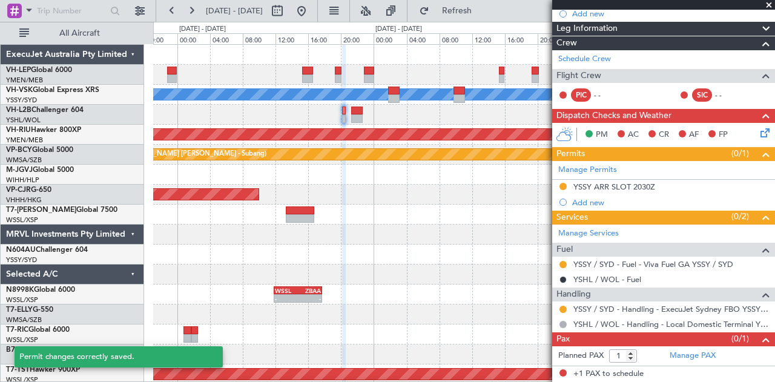
scroll to position [123, 0]
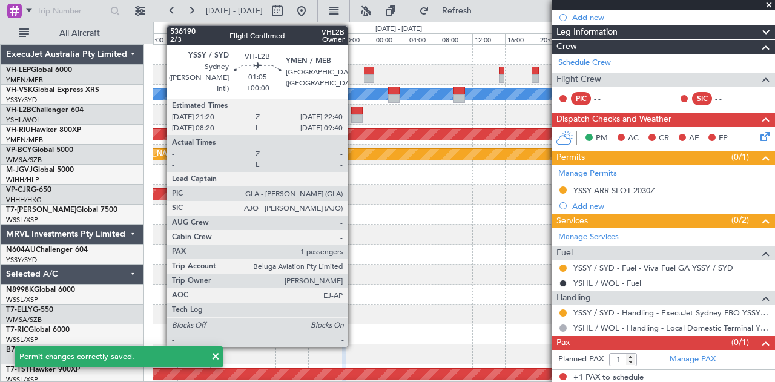
click at [353, 112] on div at bounding box center [356, 111] width 11 height 8
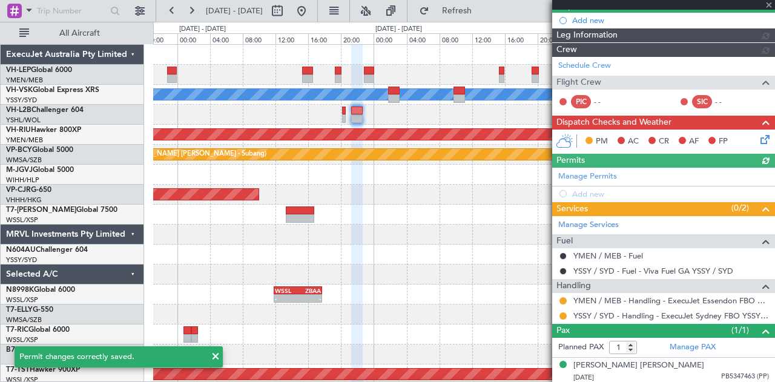
scroll to position [120, 0]
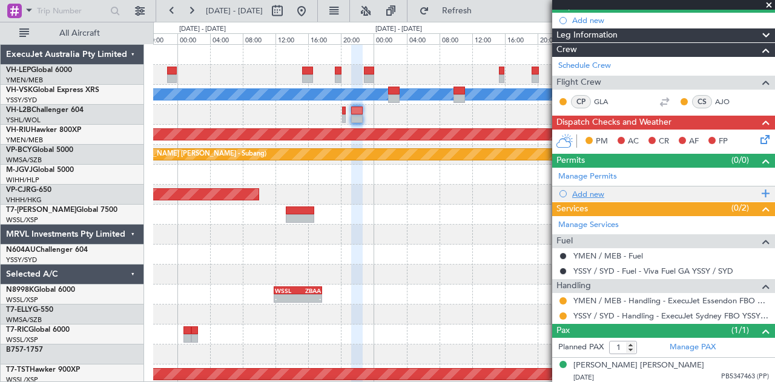
click at [579, 189] on div "Add new" at bounding box center [665, 194] width 186 height 10
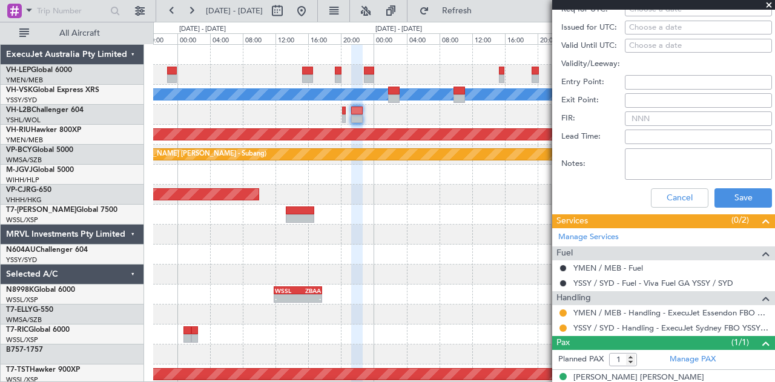
scroll to position [287, 0]
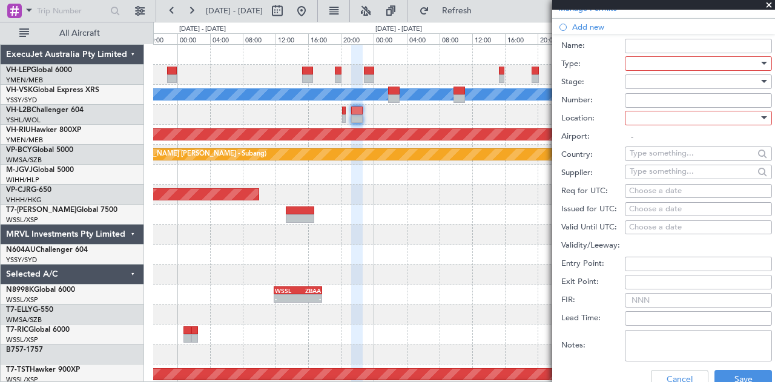
click at [645, 64] on div at bounding box center [693, 63] width 129 height 18
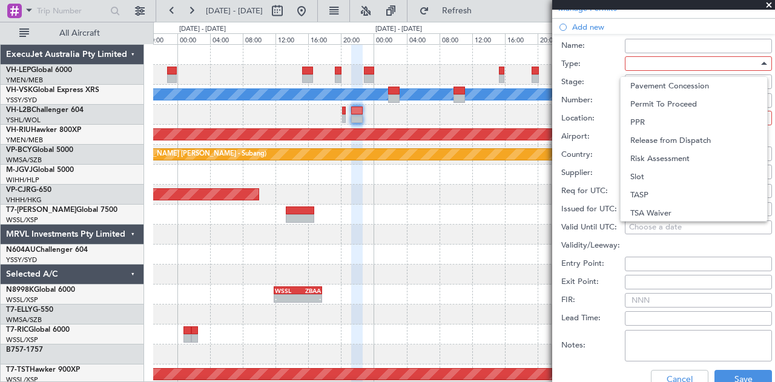
scroll to position [364, 0]
click at [657, 176] on span "Slot" at bounding box center [693, 176] width 127 height 18
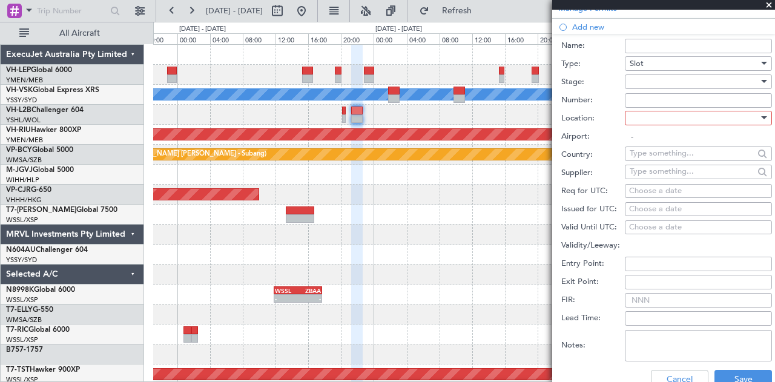
click at [657, 80] on div at bounding box center [693, 82] width 129 height 18
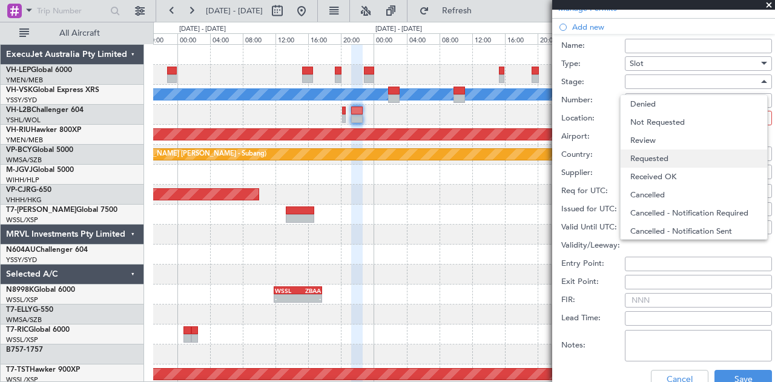
click at [657, 154] on span "Requested" at bounding box center [693, 158] width 127 height 18
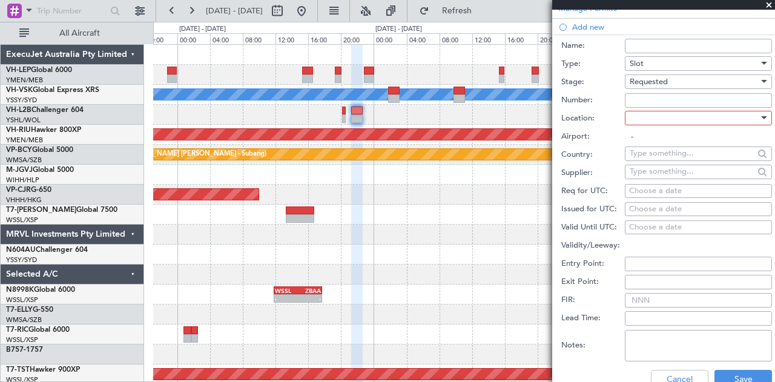
click at [651, 113] on div at bounding box center [693, 118] width 129 height 18
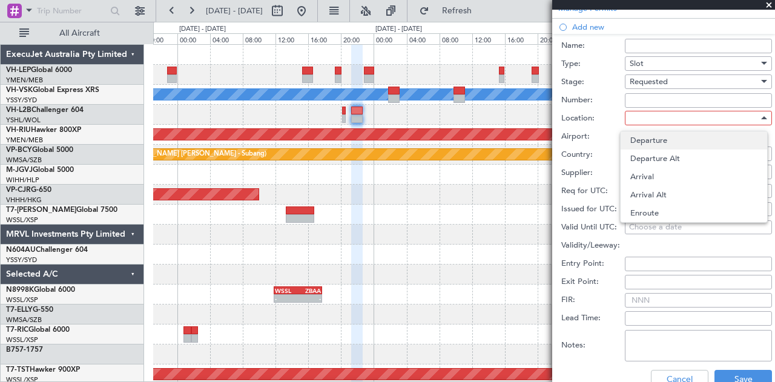
click at [653, 140] on span "Departure" at bounding box center [693, 140] width 127 height 18
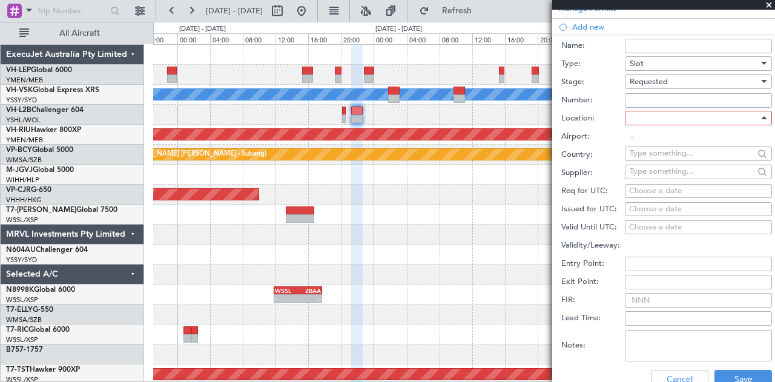
type input "YSSY / SYD"
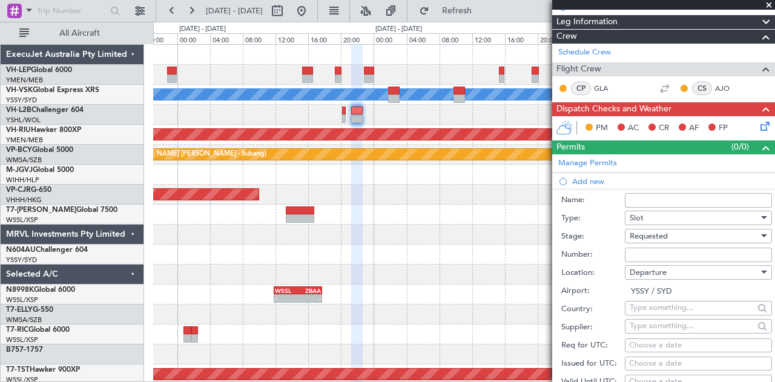
scroll to position [242, 0]
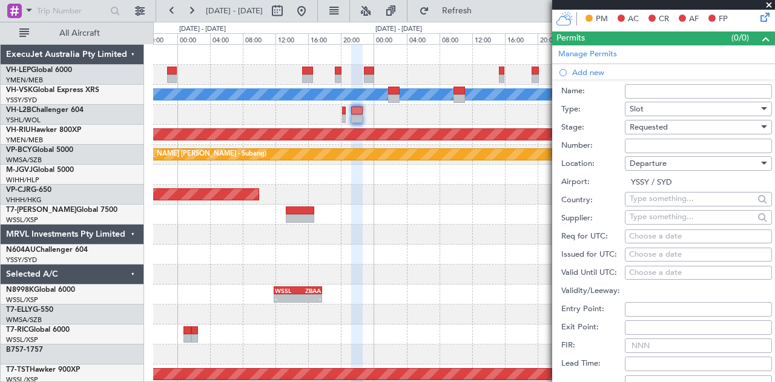
click at [660, 252] on div "Choose a date" at bounding box center [698, 255] width 139 height 12
select select "10"
select select "2025"
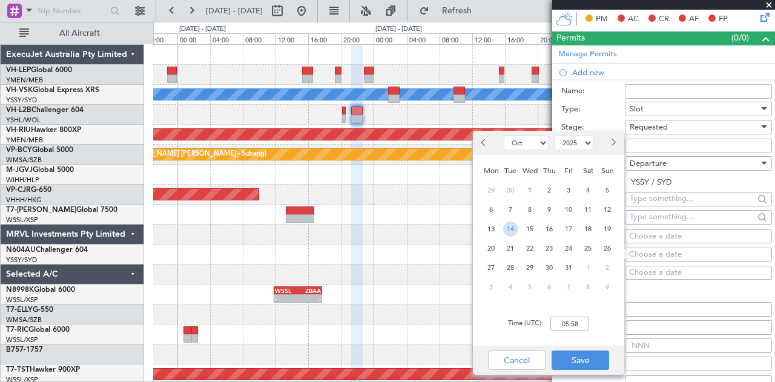
click at [516, 225] on span "14" at bounding box center [510, 228] width 15 height 15
click at [576, 323] on input "00:00" at bounding box center [569, 323] width 39 height 15
type input "21:30"
click at [591, 359] on button "Save" at bounding box center [579, 359] width 57 height 19
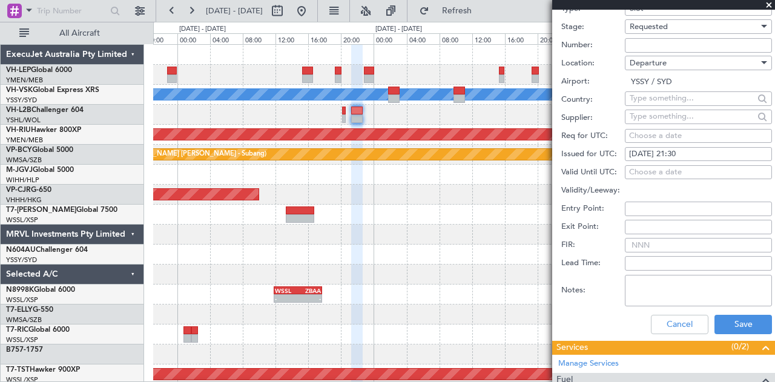
scroll to position [424, 0]
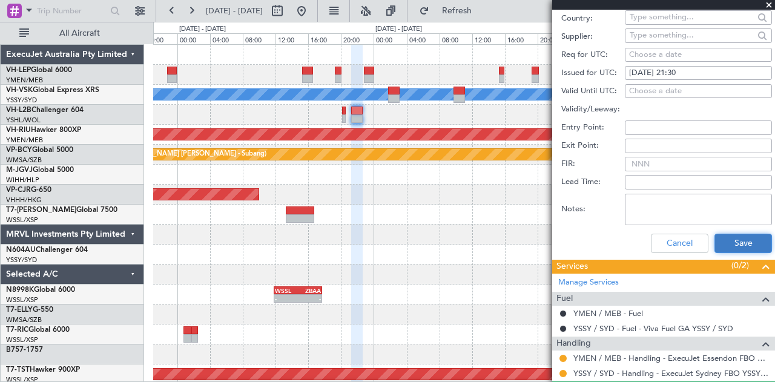
click at [719, 243] on button "Save" at bounding box center [742, 243] width 57 height 19
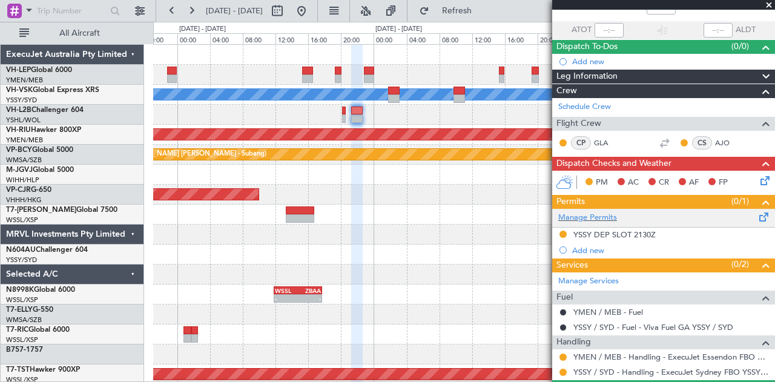
scroll to position [134, 0]
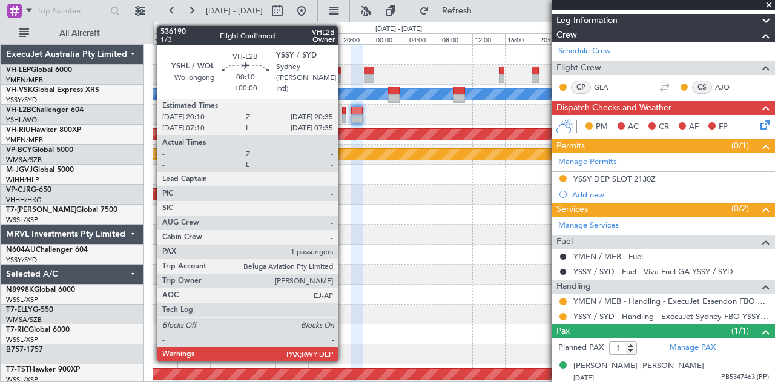
click at [344, 113] on div at bounding box center [344, 111] width 4 height 8
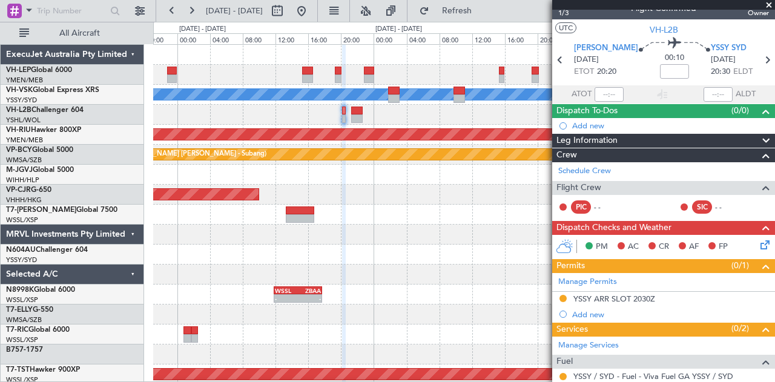
scroll to position [1, 0]
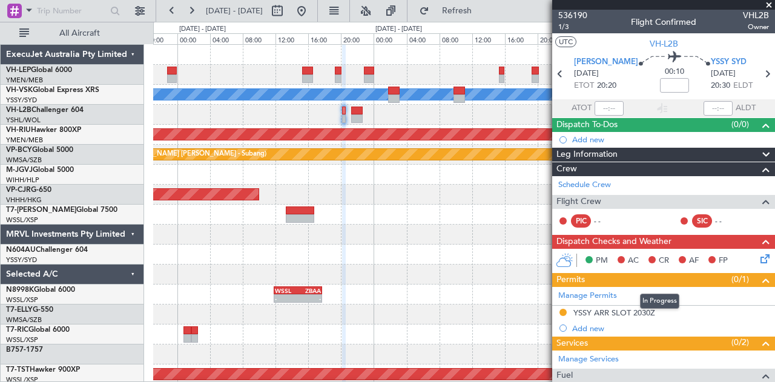
click at [633, 309] on mat-tooltip-component "In Progress" at bounding box center [659, 301] width 56 height 32
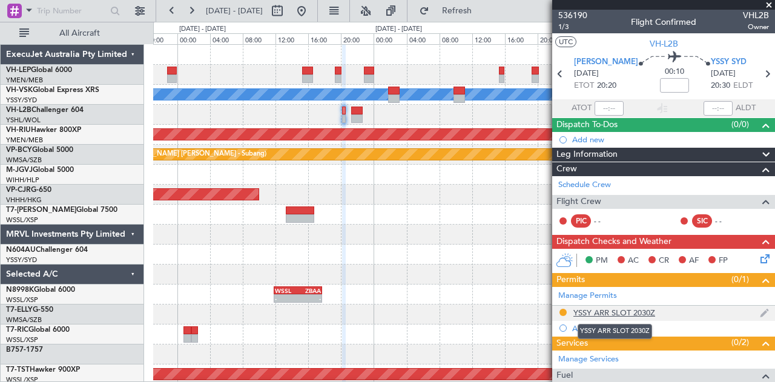
click at [586, 308] on div "YSSY ARR SLOT 2030Z" at bounding box center [614, 312] width 82 height 10
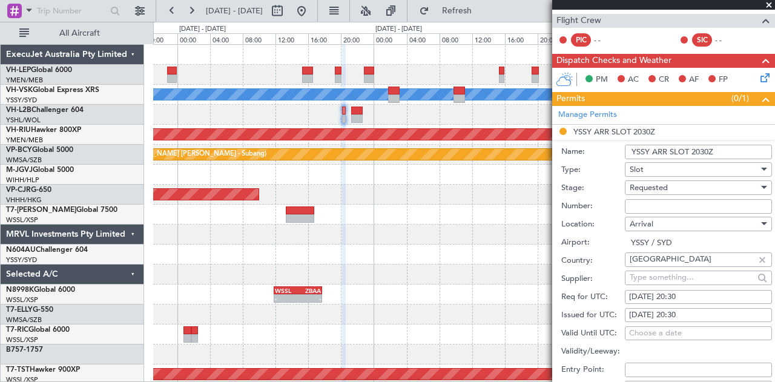
scroll to position [182, 0]
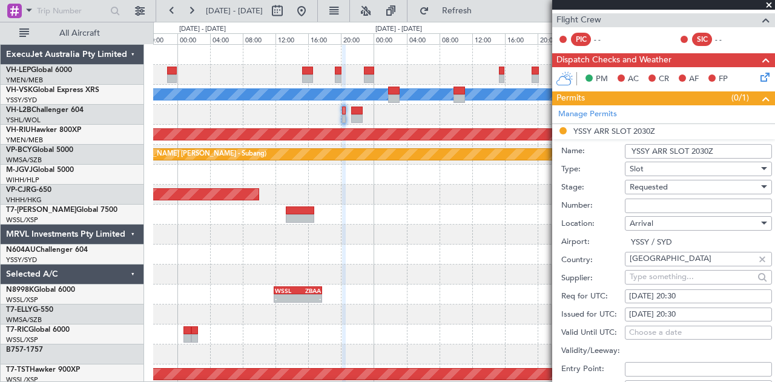
click at [694, 312] on div "[DATE] 20:30" at bounding box center [698, 315] width 139 height 12
select select "10"
select select "2025"
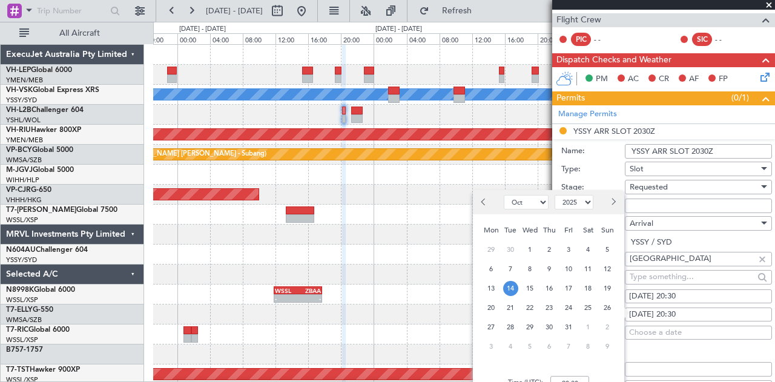
scroll to position [243, 0]
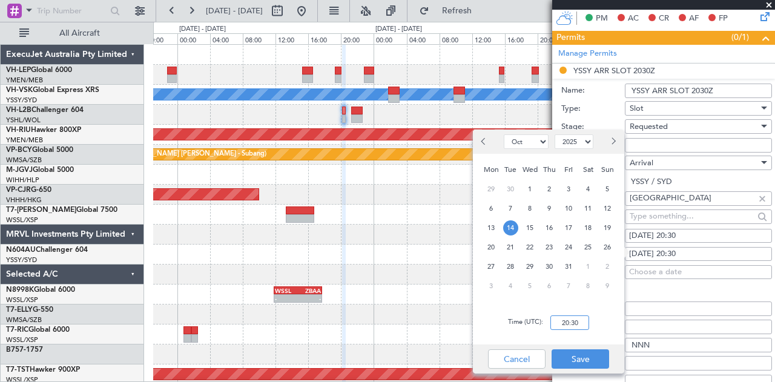
click at [583, 325] on input "20:30" at bounding box center [569, 322] width 39 height 15
type input "20:25"
click at [584, 355] on button "Save" at bounding box center [579, 358] width 57 height 19
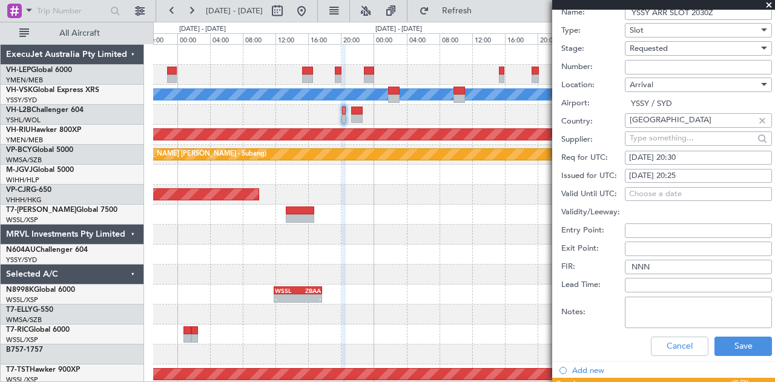
scroll to position [364, 0]
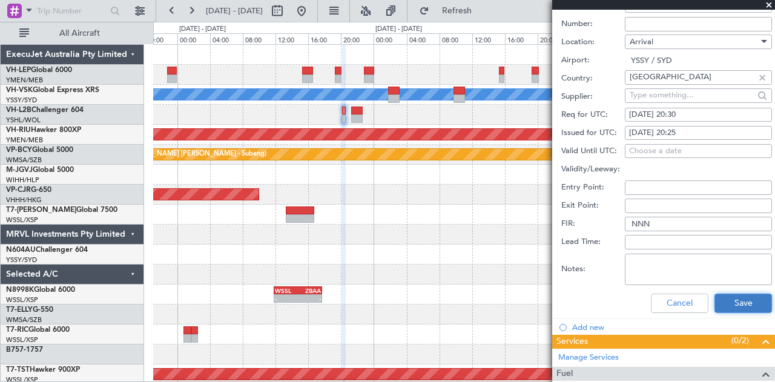
click at [729, 304] on button "Save" at bounding box center [742, 303] width 57 height 19
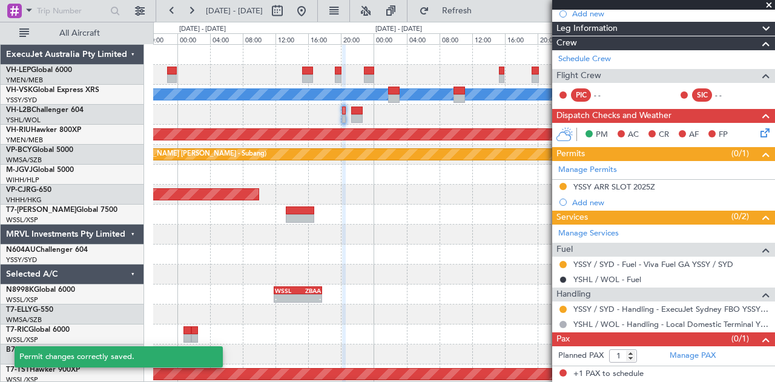
scroll to position [2, 0]
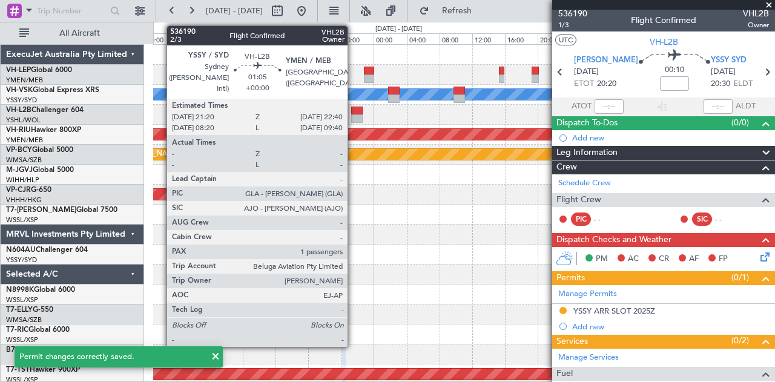
click at [353, 114] on div at bounding box center [356, 118] width 11 height 8
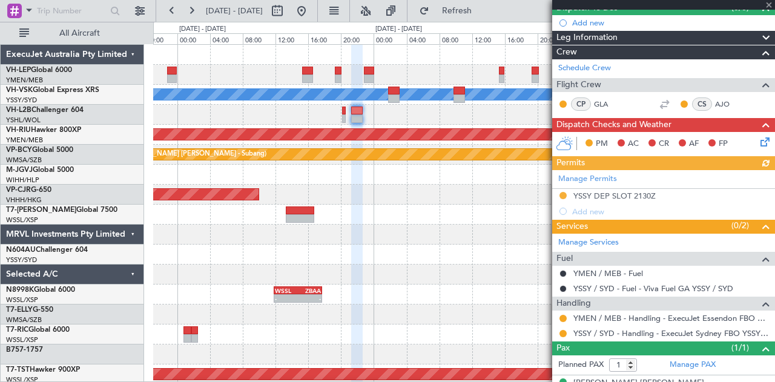
scroll to position [134, 0]
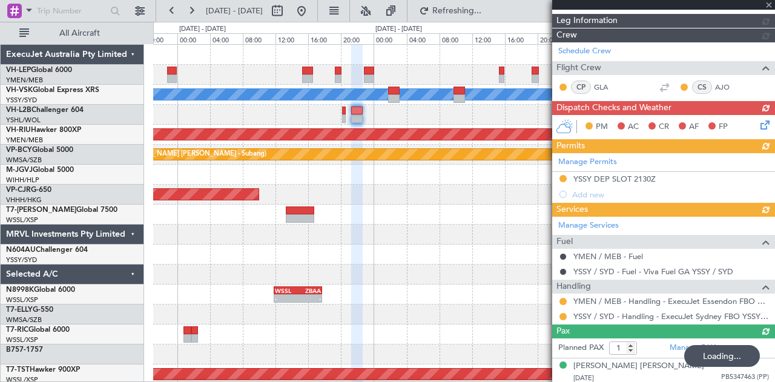
click at [626, 174] on div "Manage Permits YSSY DEP SLOT 2130Z Add new" at bounding box center [663, 177] width 223 height 49
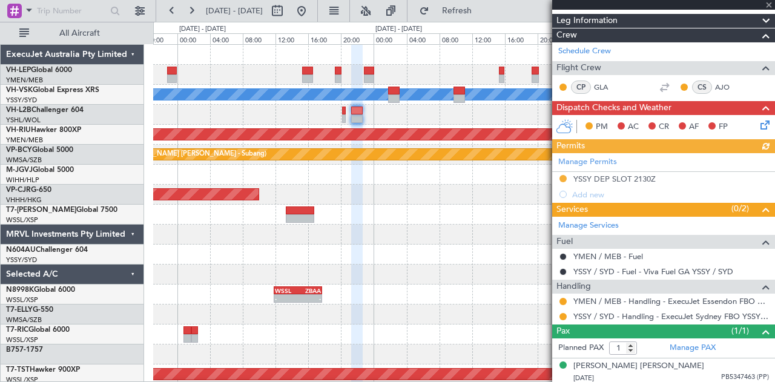
click at [635, 177] on div "Manage Permits YSSY DEP SLOT 2130Z Add new" at bounding box center [663, 177] width 223 height 49
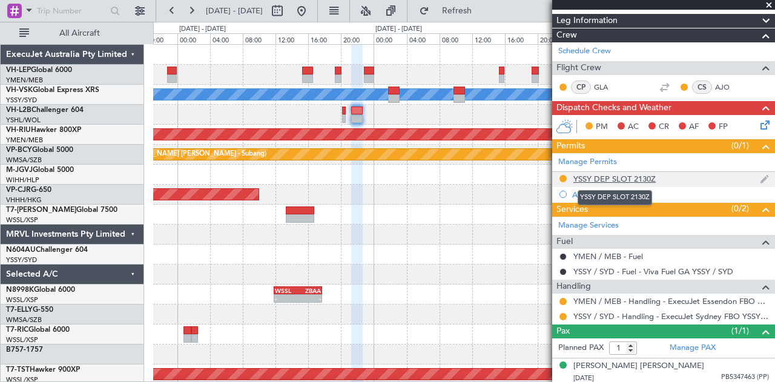
click at [608, 176] on div "YSSY DEP SLOT 2130Z" at bounding box center [614, 179] width 82 height 10
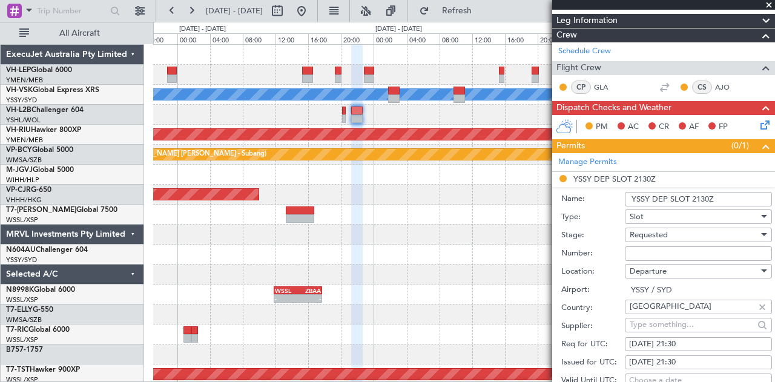
click at [700, 358] on div "[DATE] 21:30" at bounding box center [698, 362] width 139 height 12
select select "10"
select select "2025"
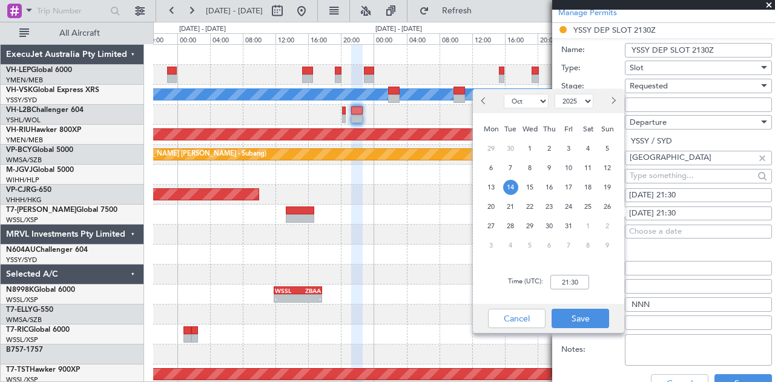
scroll to position [351, 0]
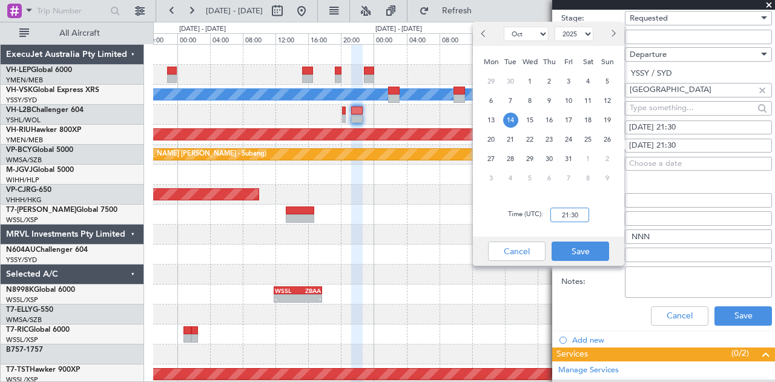
click at [584, 214] on input "21:30" at bounding box center [569, 215] width 39 height 15
type input "21:25"
click at [583, 240] on div "Cancel Save" at bounding box center [548, 251] width 151 height 29
click at [584, 252] on button "Save" at bounding box center [579, 250] width 57 height 19
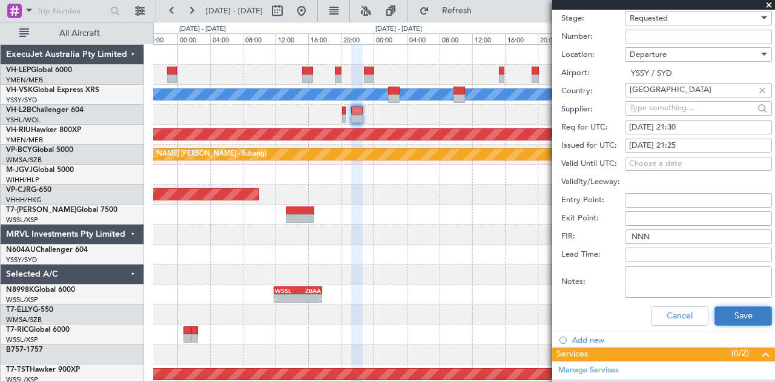
click at [725, 309] on button "Save" at bounding box center [742, 315] width 57 height 19
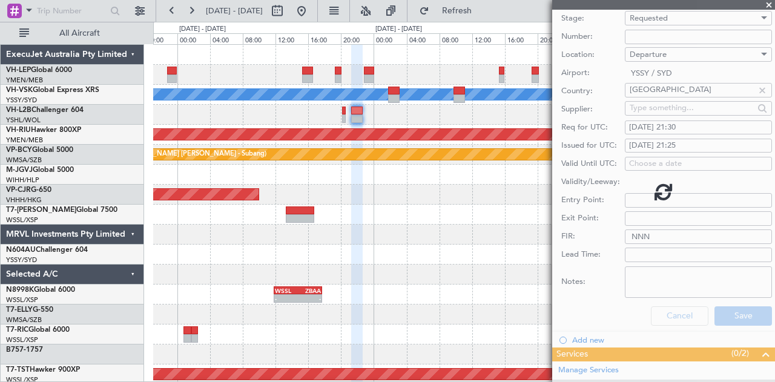
scroll to position [0, 0]
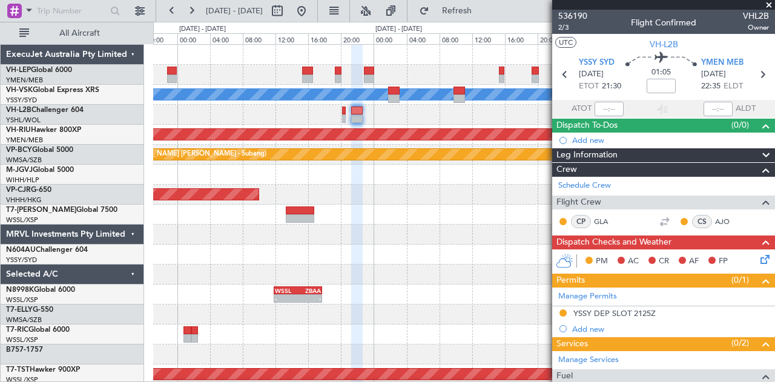
click at [770, 4] on span at bounding box center [768, 5] width 12 height 11
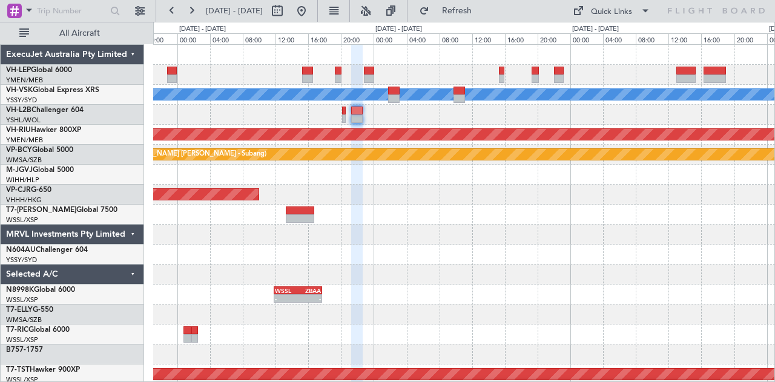
type input "0"
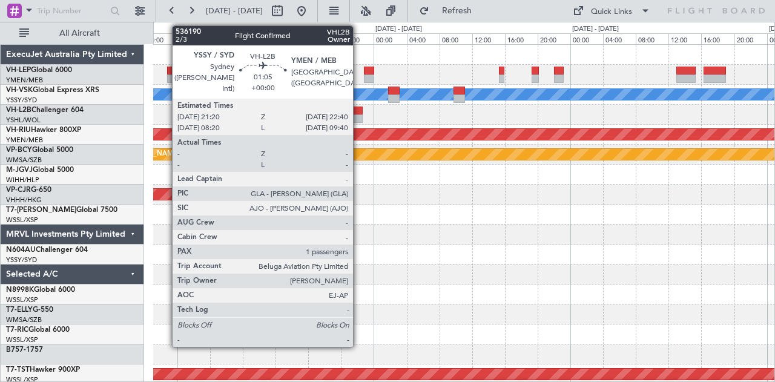
click at [359, 120] on div at bounding box center [356, 118] width 11 height 8
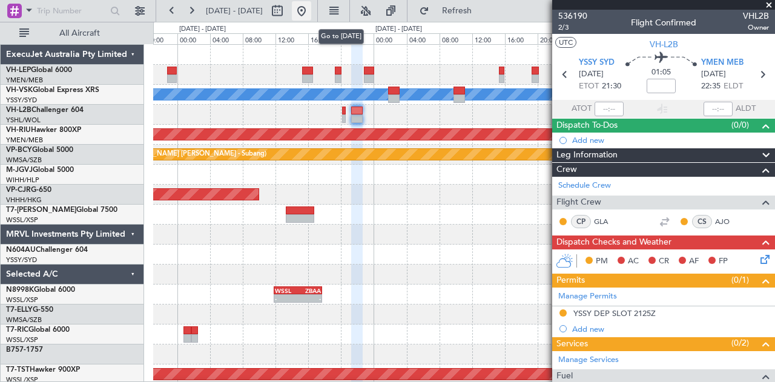
click at [311, 10] on button at bounding box center [301, 10] width 19 height 19
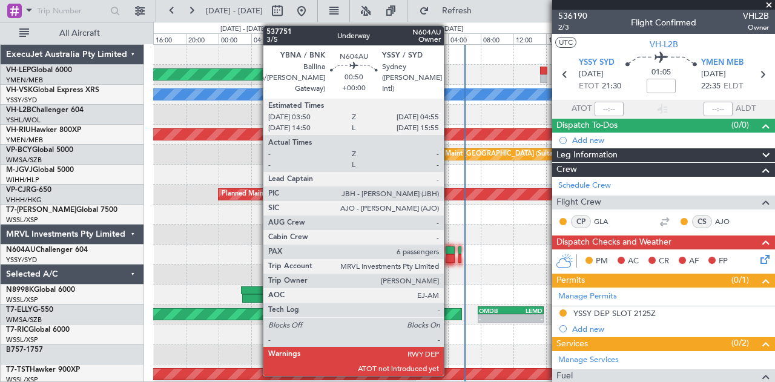
click at [450, 248] on div at bounding box center [449, 250] width 9 height 8
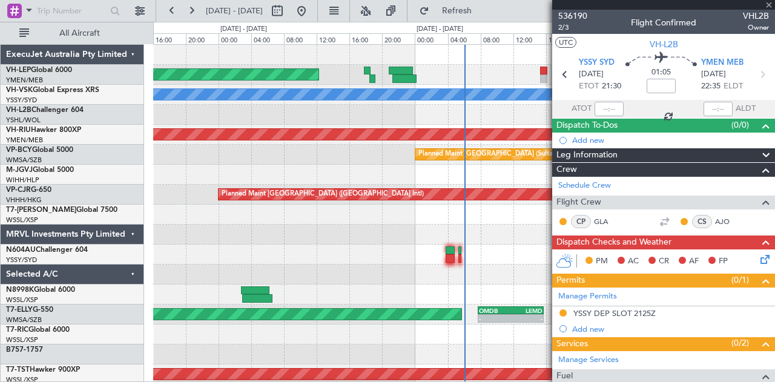
type input "6"
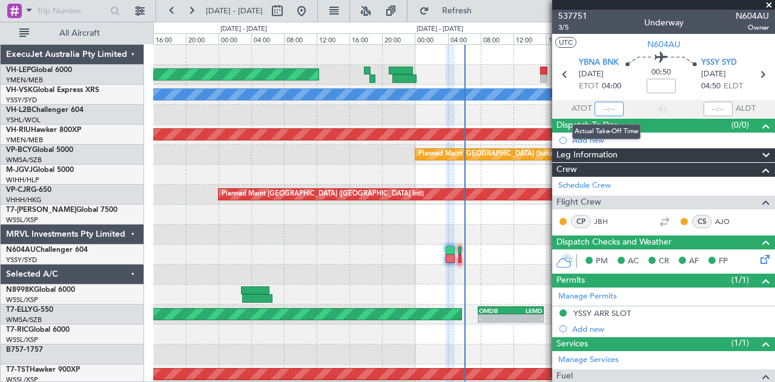
click at [610, 106] on input "text" at bounding box center [608, 109] width 29 height 15
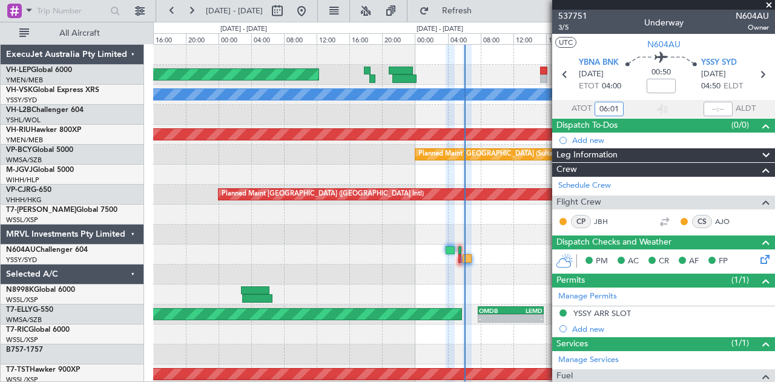
type input "06:01"
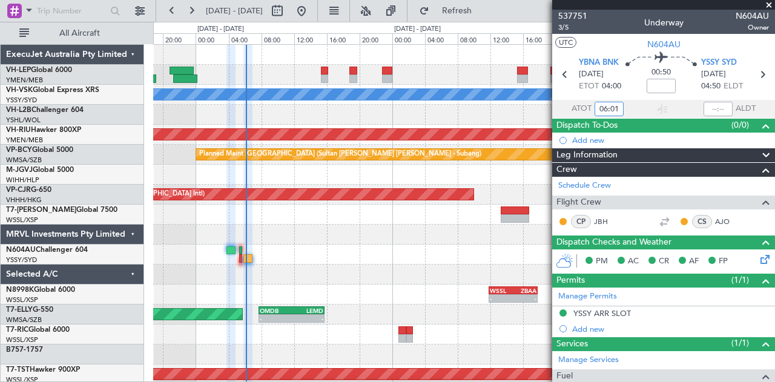
click at [212, 174] on div "Unplanned Maint Wichita (Wichita Mid-continent) [PERSON_NAME] Planned Maint [GE…" at bounding box center [463, 374] width 621 height 659
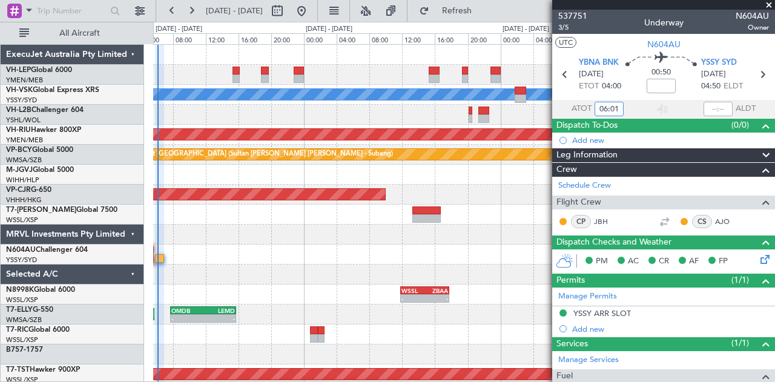
click at [277, 142] on div "Unplanned Maint Wichita (Wichita Mid-continent) [PERSON_NAME] Planned Maint [GE…" at bounding box center [463, 374] width 621 height 659
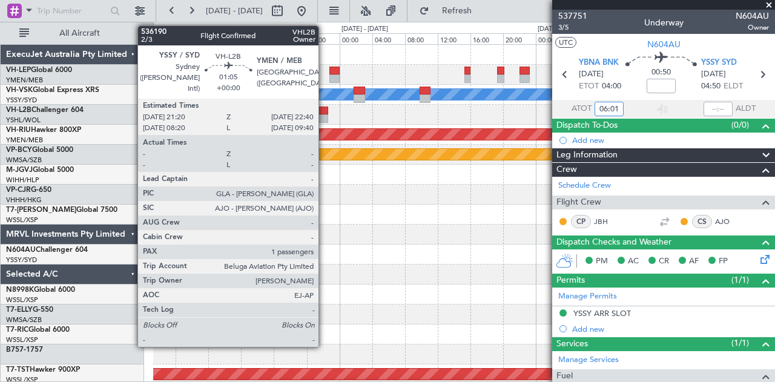
click at [324, 115] on div at bounding box center [322, 118] width 11 height 8
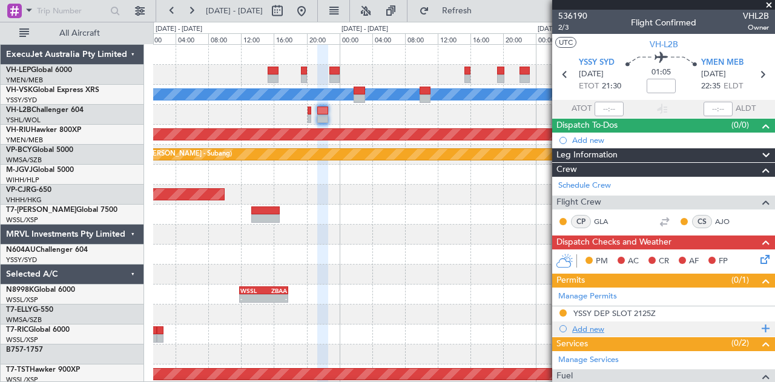
scroll to position [134, 0]
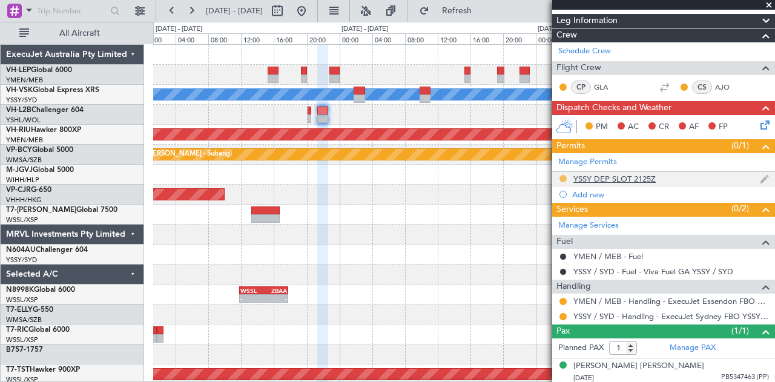
click at [562, 175] on button at bounding box center [562, 178] width 7 height 7
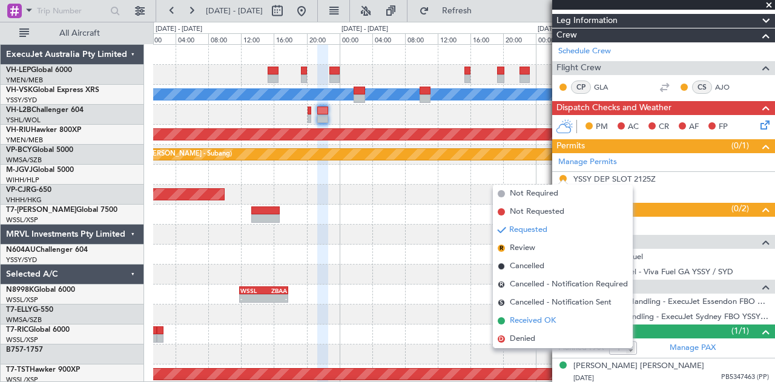
click at [520, 316] on span "Received OK" at bounding box center [533, 321] width 46 height 12
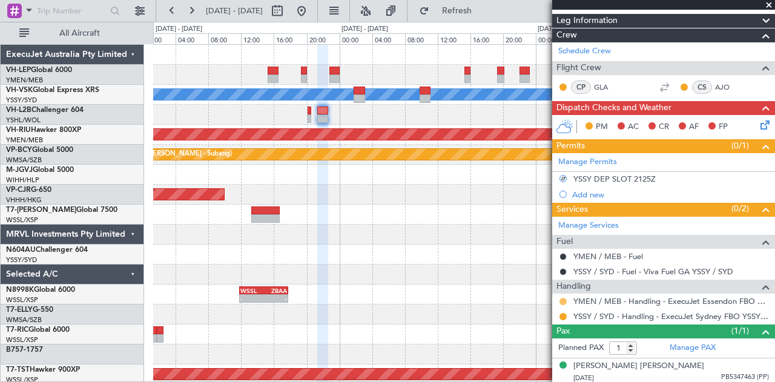
click at [562, 298] on button at bounding box center [562, 301] width 7 height 7
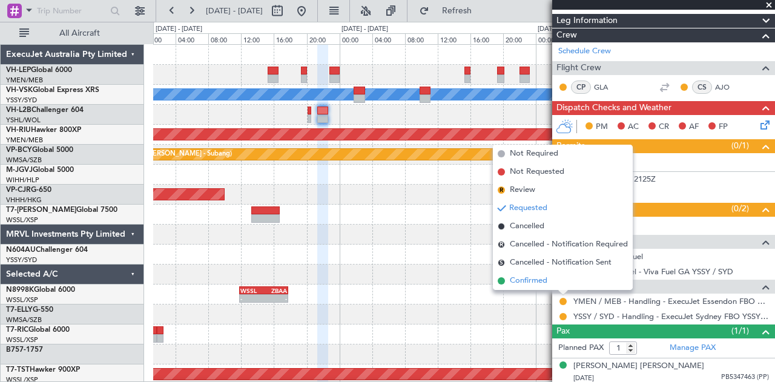
click at [545, 274] on li "Confirmed" at bounding box center [563, 281] width 140 height 18
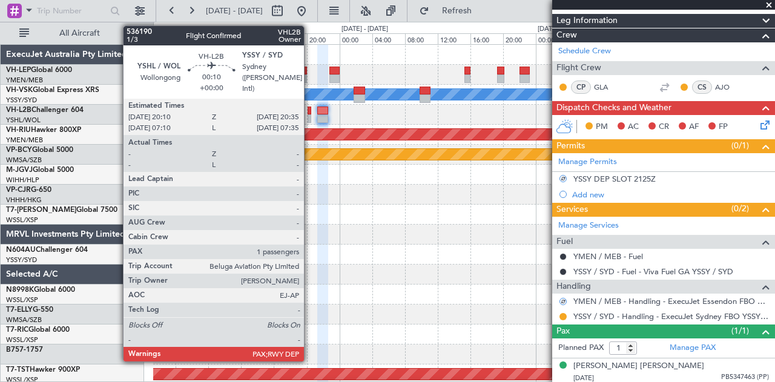
click at [310, 116] on div at bounding box center [309, 118] width 4 height 8
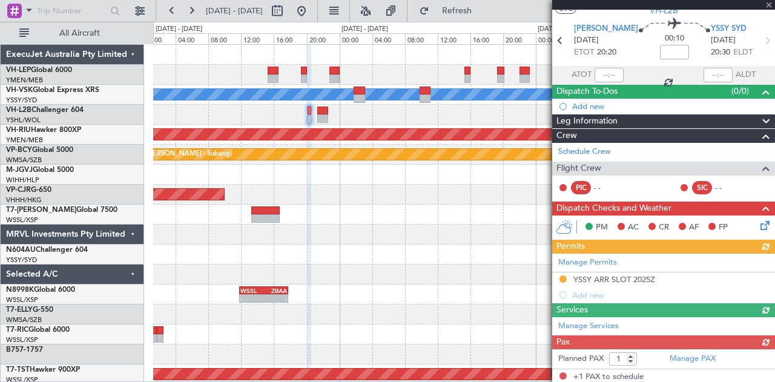
scroll to position [123, 0]
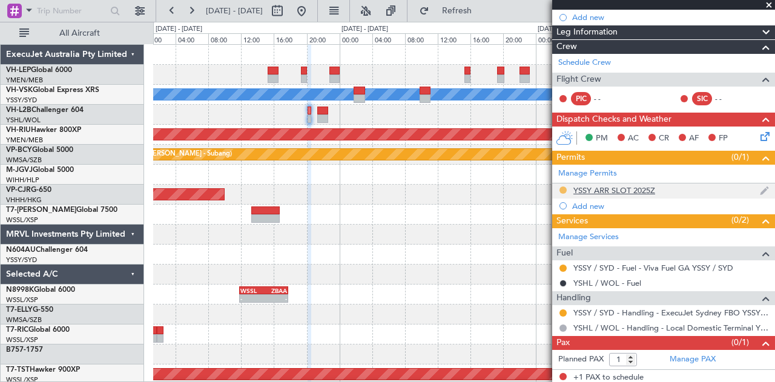
click at [563, 186] on button at bounding box center [562, 189] width 7 height 7
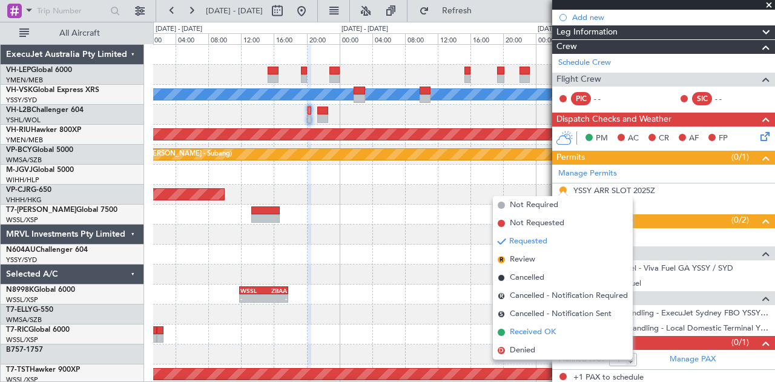
click at [517, 333] on span "Received OK" at bounding box center [533, 332] width 46 height 12
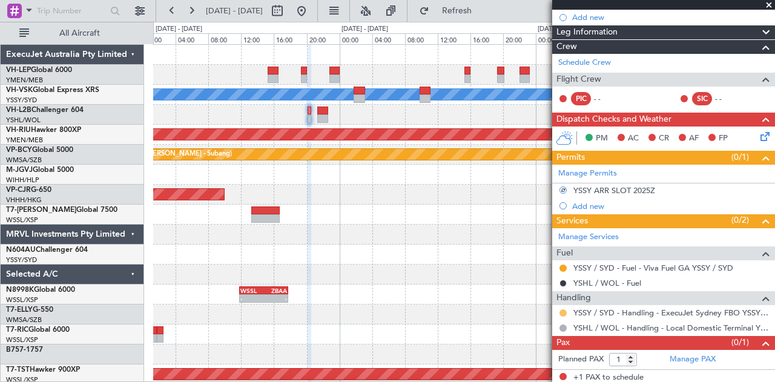
click at [563, 309] on button at bounding box center [562, 312] width 7 height 7
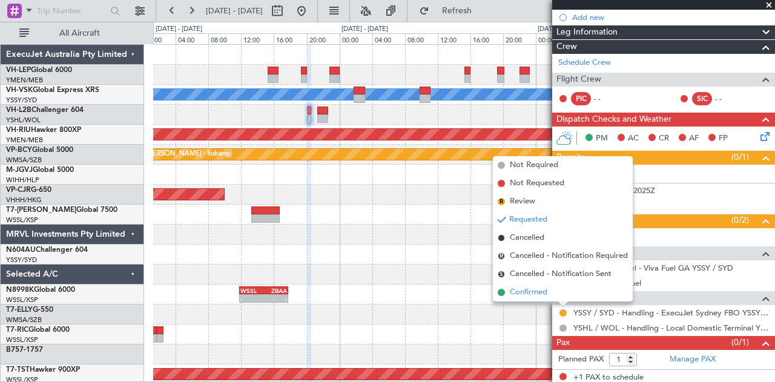
click at [539, 288] on span "Confirmed" at bounding box center [529, 292] width 38 height 12
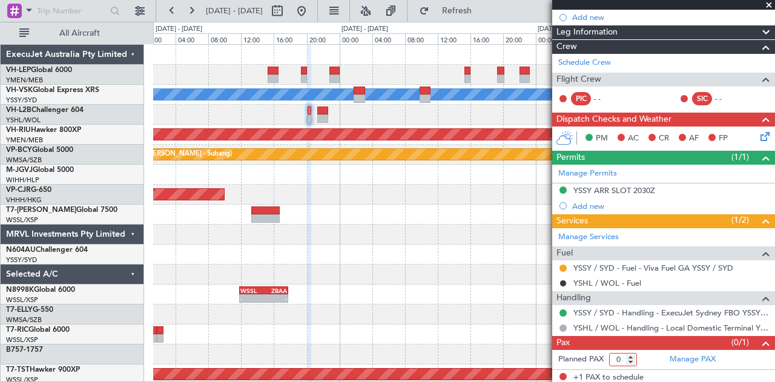
type input "0"
click at [629, 359] on input "0" at bounding box center [623, 359] width 28 height 13
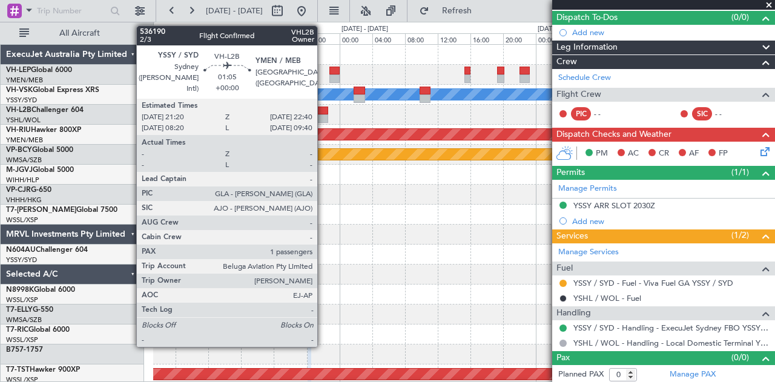
click at [323, 116] on div at bounding box center [322, 118] width 11 height 8
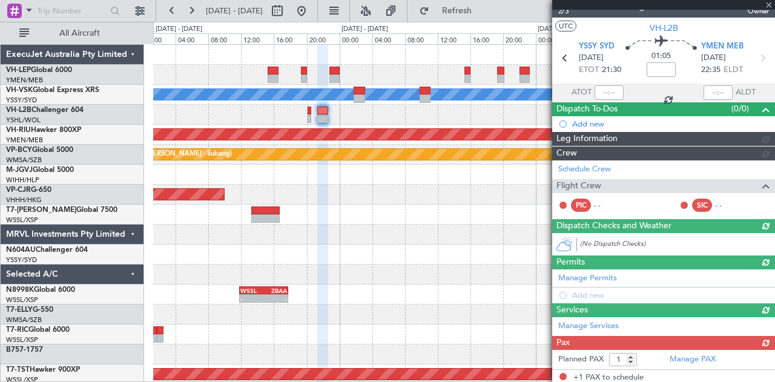
scroll to position [123, 0]
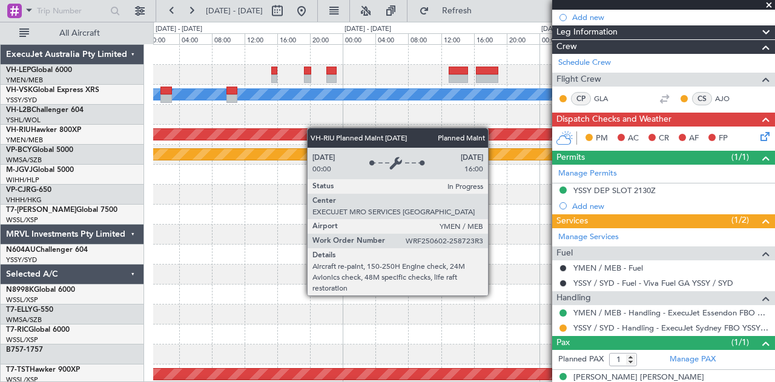
click at [217, 131] on div "[PERSON_NAME] No Crew Planned Maint [GEOGRAPHIC_DATA] ([GEOGRAPHIC_DATA]) Plann…" at bounding box center [463, 374] width 621 height 659
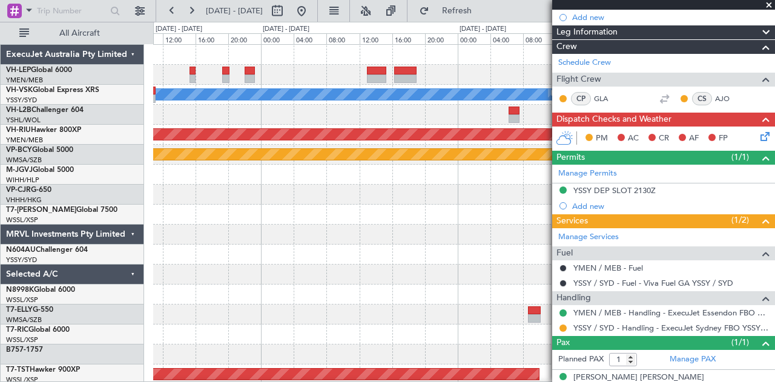
click at [194, 137] on div "[PERSON_NAME] No Crew Planned Maint [GEOGRAPHIC_DATA] ([GEOGRAPHIC_DATA]) Plann…" at bounding box center [463, 374] width 621 height 659
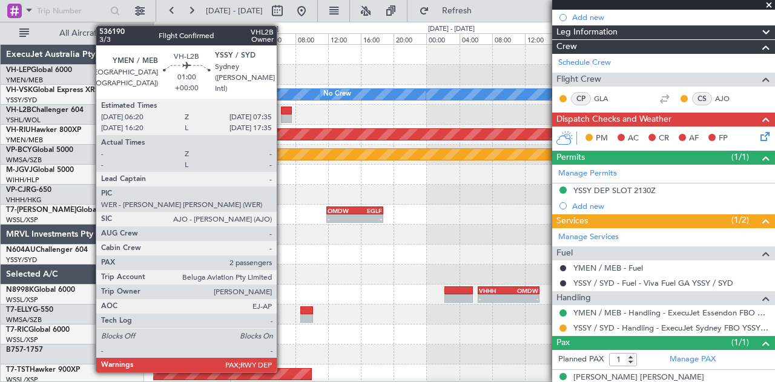
click at [283, 115] on div at bounding box center [286, 118] width 10 height 8
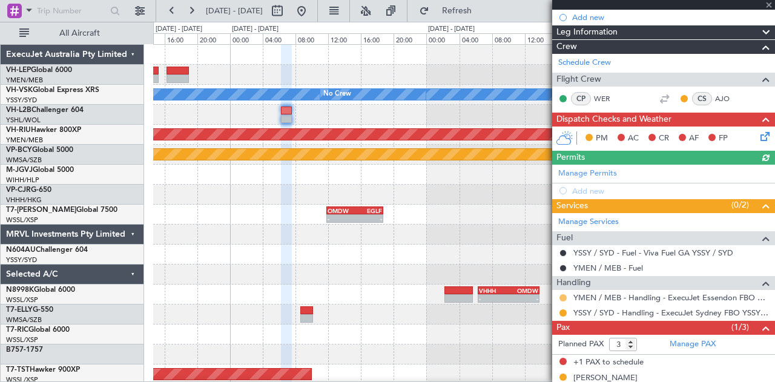
click at [563, 297] on button at bounding box center [562, 297] width 7 height 7
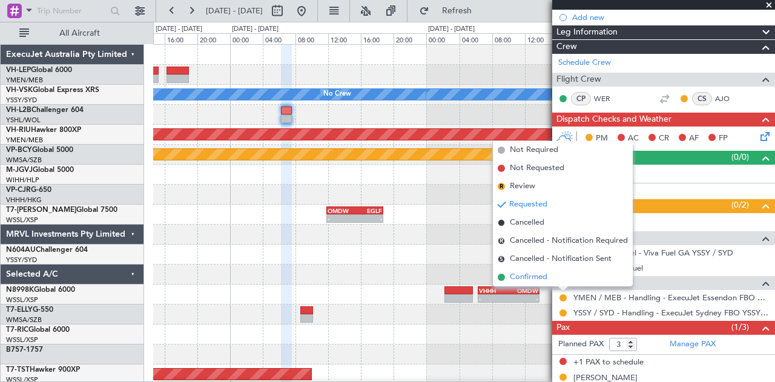
click at [549, 281] on li "Confirmed" at bounding box center [563, 277] width 140 height 18
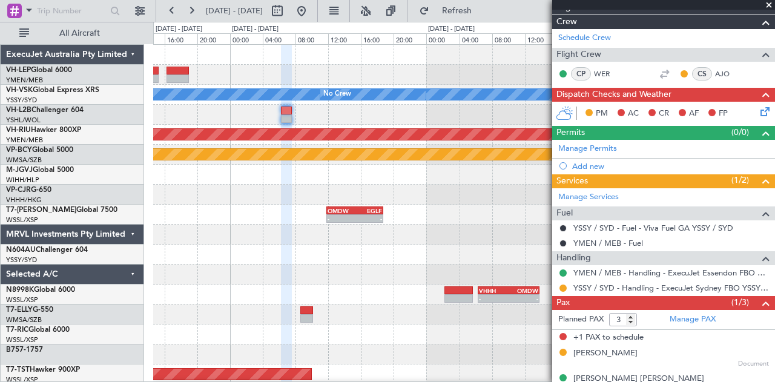
scroll to position [160, 0]
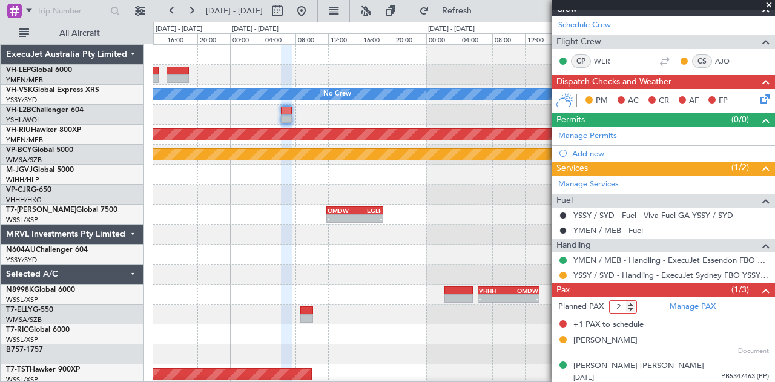
type input "2"
click at [628, 306] on input "2" at bounding box center [623, 306] width 28 height 13
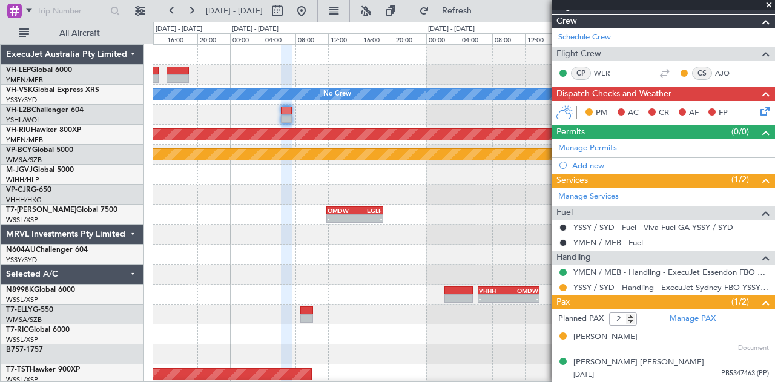
scroll to position [145, 0]
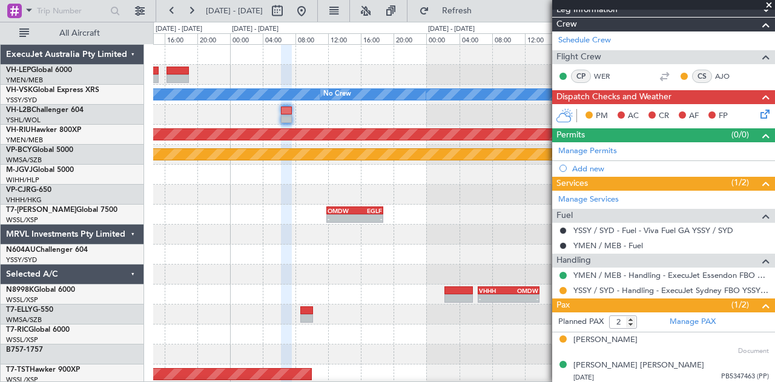
click at [769, 3] on span at bounding box center [768, 5] width 12 height 11
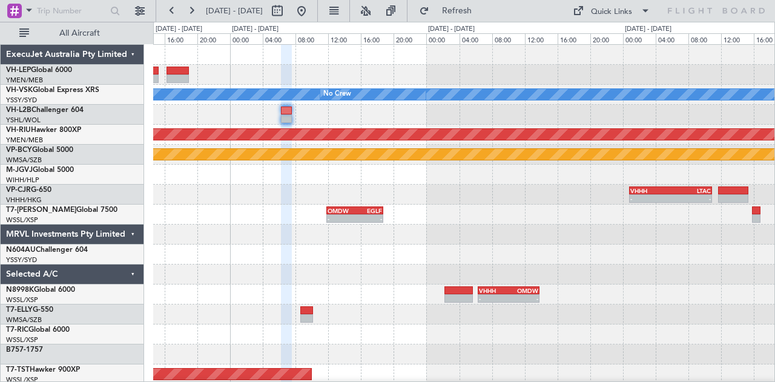
type input "0"
click at [355, 131] on div "[PERSON_NAME] No Crew Planned Maint [GEOGRAPHIC_DATA] ([GEOGRAPHIC_DATA]) Plann…" at bounding box center [463, 374] width 621 height 659
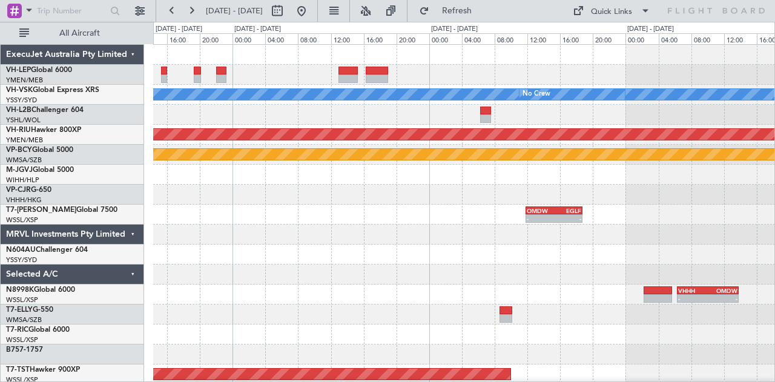
click at [408, 125] on div "[PERSON_NAME] No Crew Planned Maint [GEOGRAPHIC_DATA] ([GEOGRAPHIC_DATA]) Plann…" at bounding box center [463, 374] width 621 height 659
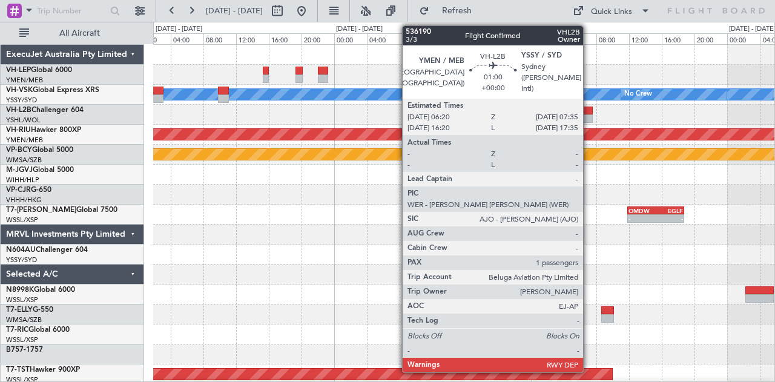
click at [589, 110] on div at bounding box center [587, 111] width 10 height 8
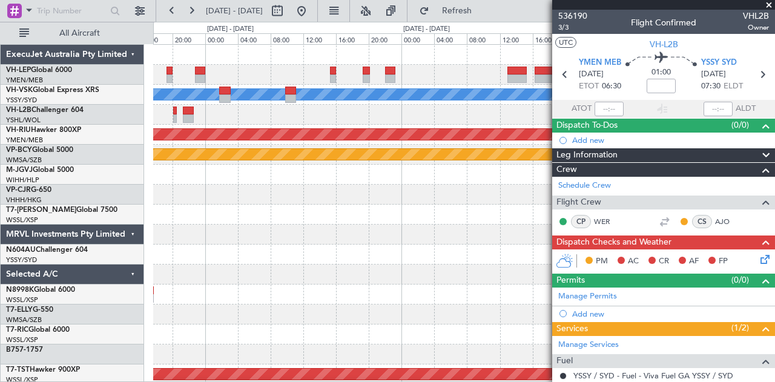
click at [328, 139] on div "[PERSON_NAME] No Crew Planned Maint [GEOGRAPHIC_DATA] ([GEOGRAPHIC_DATA]) Plann…" at bounding box center [463, 374] width 621 height 659
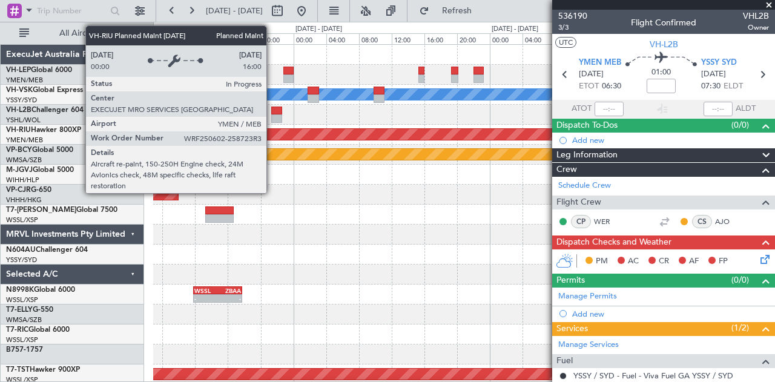
click at [421, 143] on div "Planned Maint [GEOGRAPHIC_DATA] ([GEOGRAPHIC_DATA])" at bounding box center [463, 135] width 621 height 20
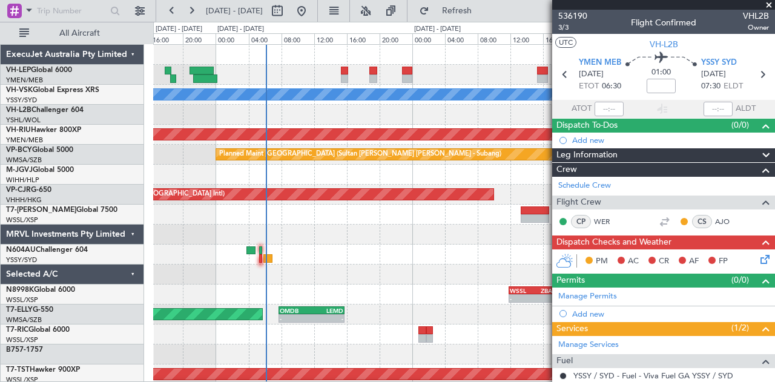
click at [392, 126] on div "Unplanned Maint Wichita (Wichita Mid-continent) [PERSON_NAME] Planned Maint [GE…" at bounding box center [463, 374] width 621 height 659
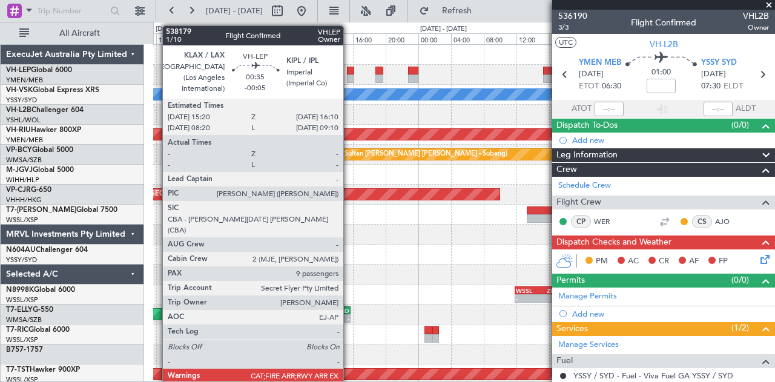
click at [349, 68] on div at bounding box center [350, 71] width 7 height 8
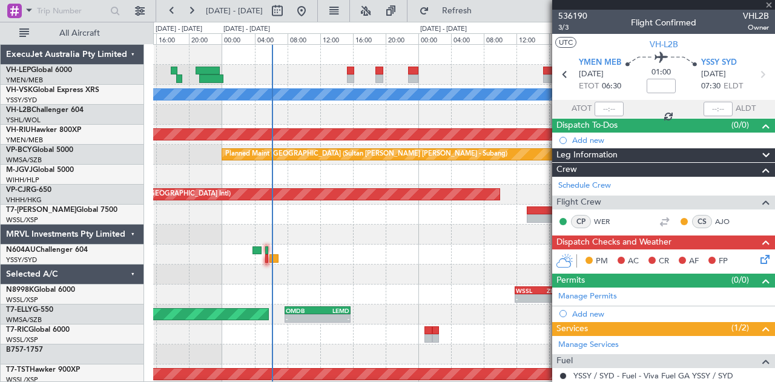
type input "-00:05"
type input "9"
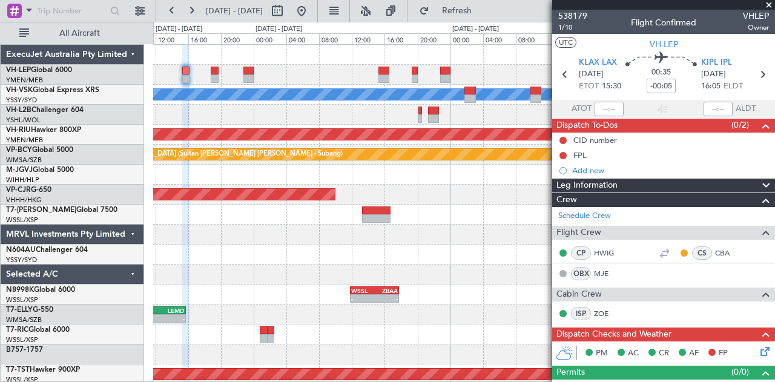
click at [258, 258] on div "[PERSON_NAME] Planned Maint [GEOGRAPHIC_DATA] ([GEOGRAPHIC_DATA]) Planned Maint…" at bounding box center [463, 374] width 621 height 659
click at [115, 76] on div "[PERSON_NAME] Planned Maint [GEOGRAPHIC_DATA] ([GEOGRAPHIC_DATA]) Planned Maint…" at bounding box center [387, 202] width 775 height 360
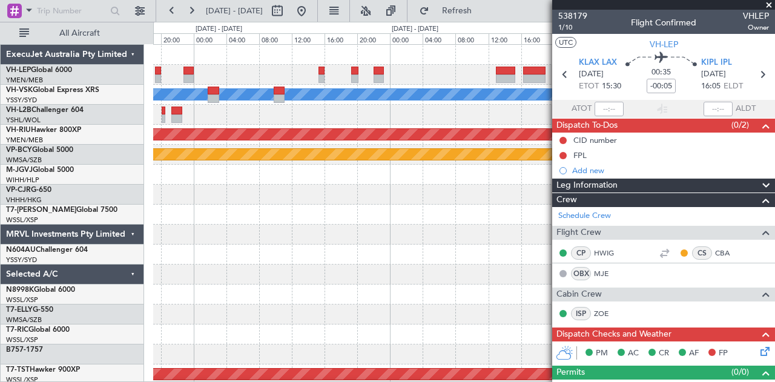
click at [250, 88] on div "[PERSON_NAME] No Crew Planned Maint [GEOGRAPHIC_DATA] ([GEOGRAPHIC_DATA]) Plann…" at bounding box center [463, 374] width 621 height 659
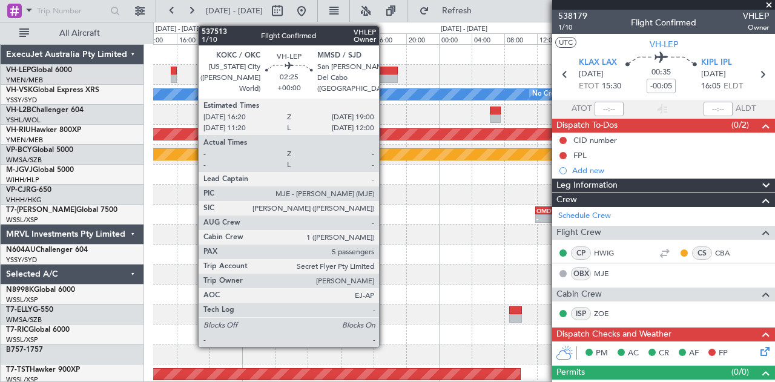
click at [385, 74] on div at bounding box center [386, 78] width 22 height 8
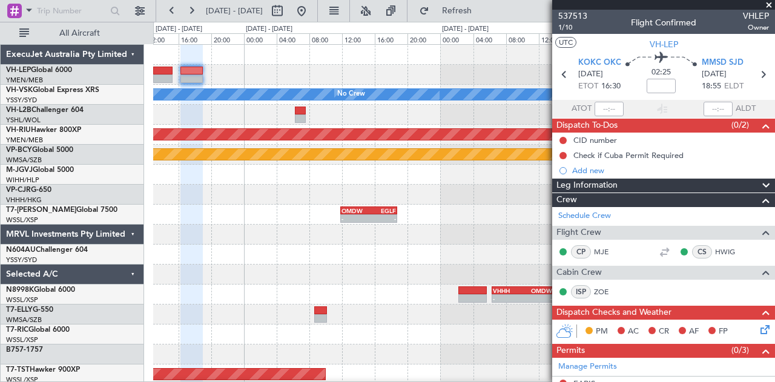
click at [253, 84] on div "[PERSON_NAME] No Crew Planned Maint [GEOGRAPHIC_DATA] ([GEOGRAPHIC_DATA]) Plann…" at bounding box center [463, 374] width 621 height 659
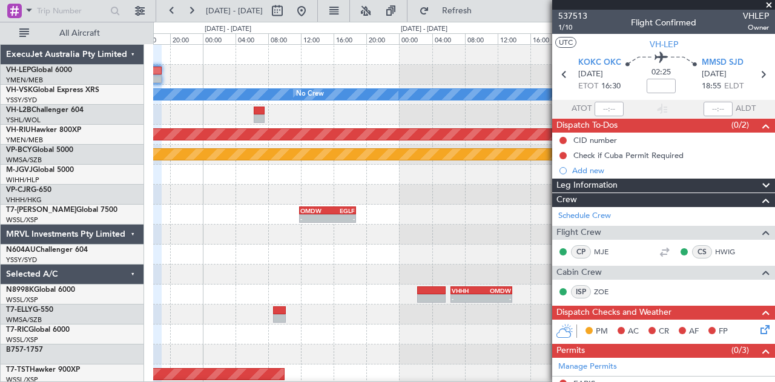
click at [357, 80] on div "[PERSON_NAME] No Crew Planned Maint [GEOGRAPHIC_DATA] ([GEOGRAPHIC_DATA]) Plann…" at bounding box center [463, 374] width 621 height 659
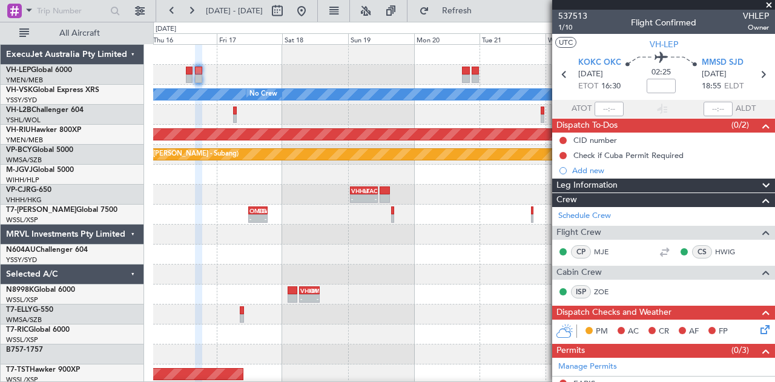
click at [270, 85] on div "[PERSON_NAME] No Crew Planned Maint [GEOGRAPHIC_DATA] ([GEOGRAPHIC_DATA]) Plann…" at bounding box center [463, 374] width 621 height 659
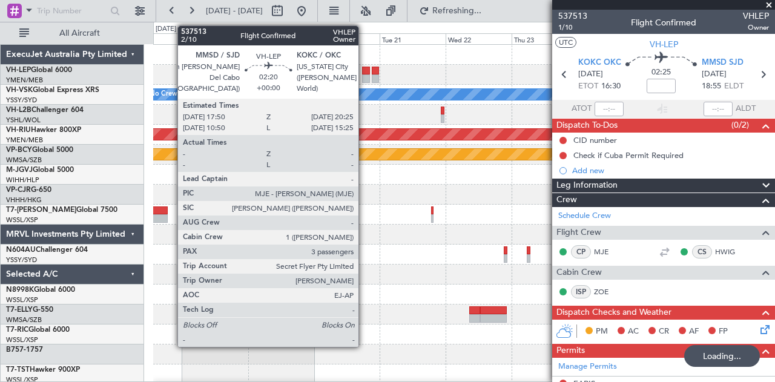
click at [364, 77] on div at bounding box center [365, 78] width 7 height 8
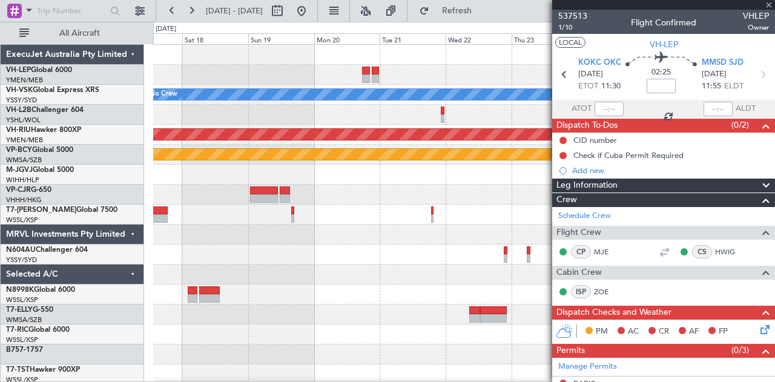
type input "3"
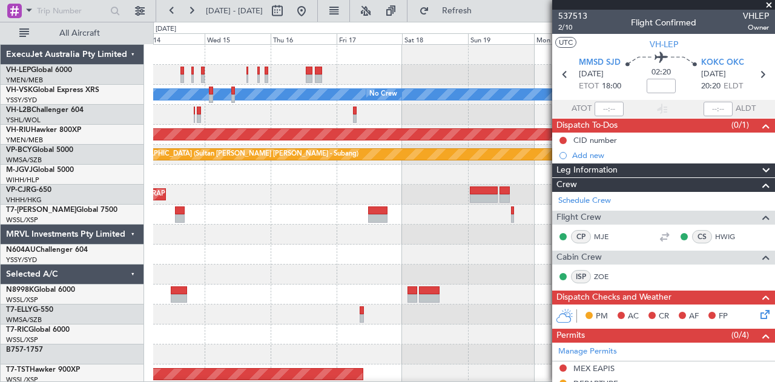
click at [439, 84] on div "Unplanned Maint Wichita (Wichita Mid-continent)" at bounding box center [463, 75] width 621 height 20
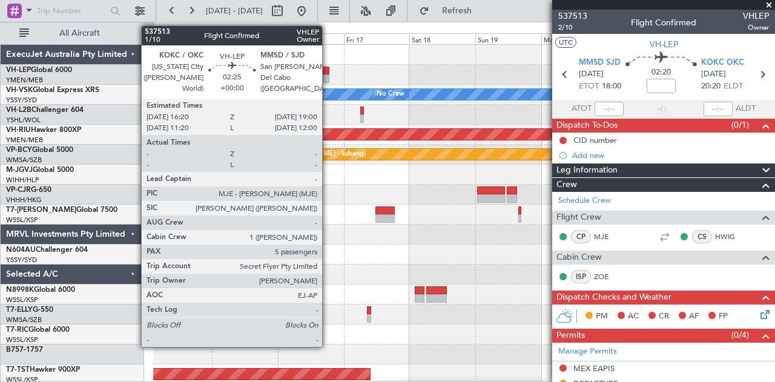
click at [328, 73] on div at bounding box center [326, 71] width 8 height 8
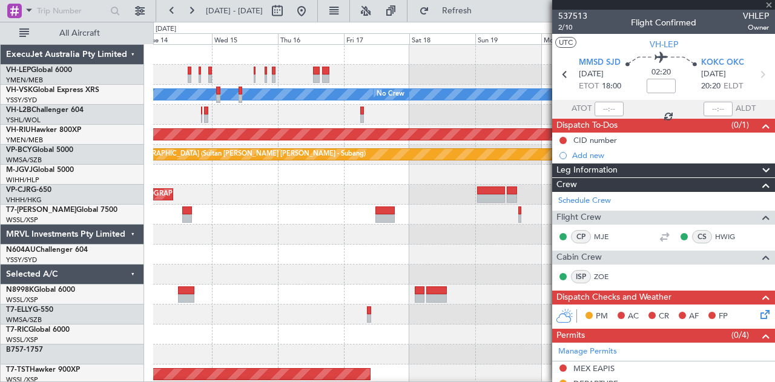
type input "5"
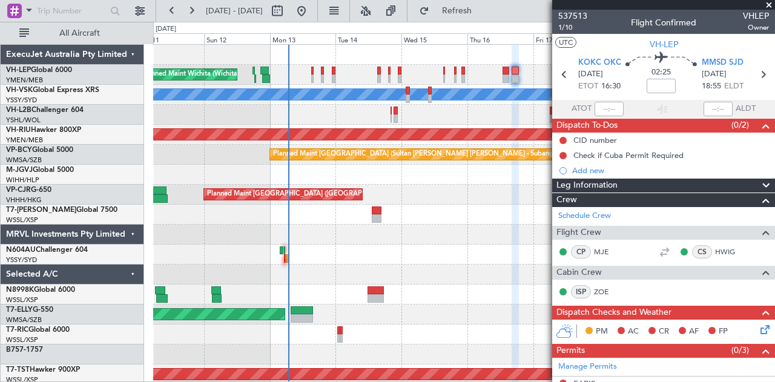
click at [466, 202] on div "Planned Maint [GEOGRAPHIC_DATA] ([GEOGRAPHIC_DATA] Intl)" at bounding box center [463, 195] width 621 height 20
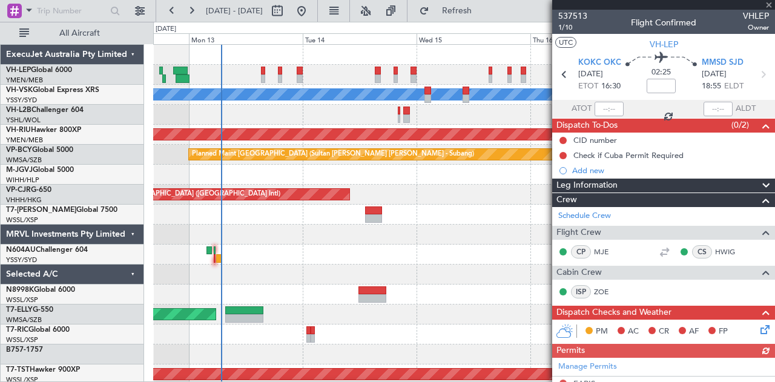
click at [769, 2] on div at bounding box center [663, 5] width 223 height 10
